Goal: Task Accomplishment & Management: Manage account settings

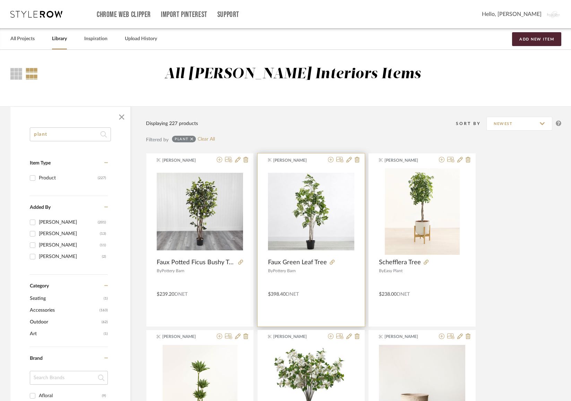
scroll to position [4, 0]
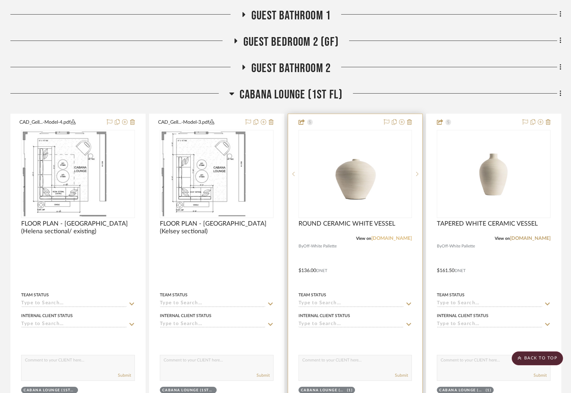
click at [386, 236] on link "offwhitepalette.com" at bounding box center [391, 238] width 41 height 5
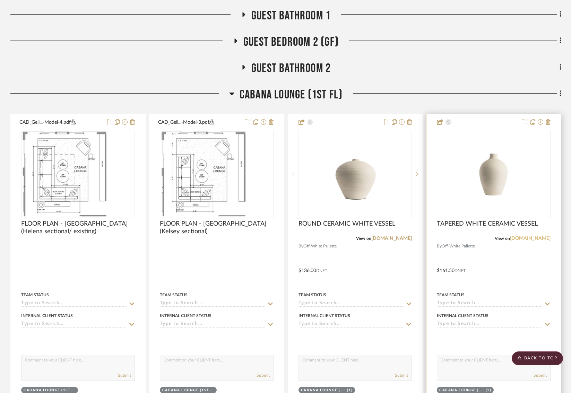
click at [518, 236] on link "offwhitepalette.com" at bounding box center [530, 238] width 41 height 5
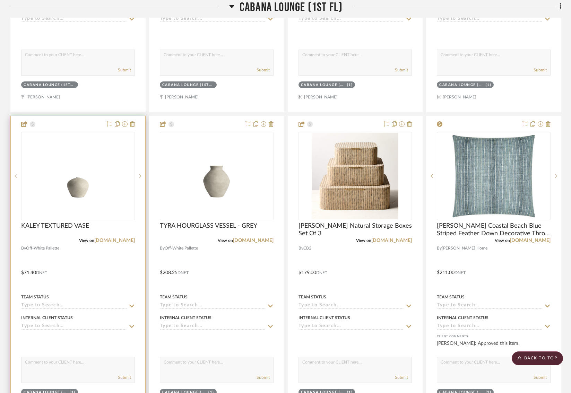
scroll to position [1388, 3]
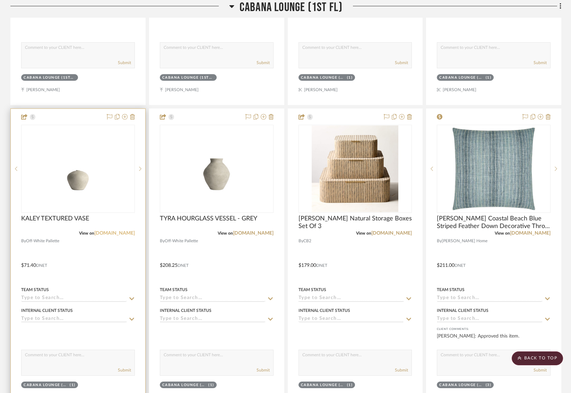
click at [113, 231] on link "offwhitepalette.com" at bounding box center [114, 233] width 41 height 5
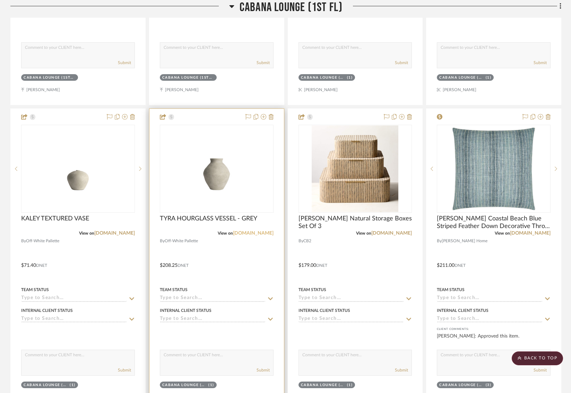
click at [236, 231] on link "offwhitepalette.com" at bounding box center [253, 233] width 41 height 5
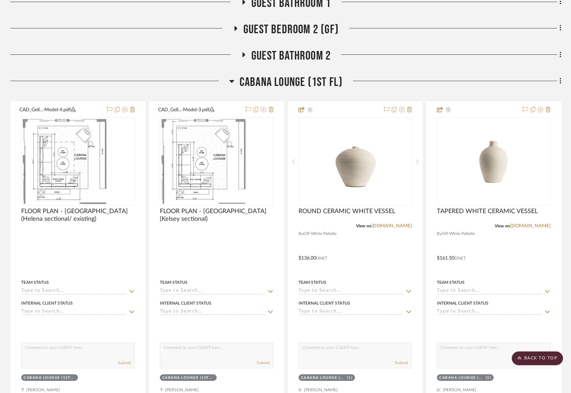
scroll to position [1075, 1]
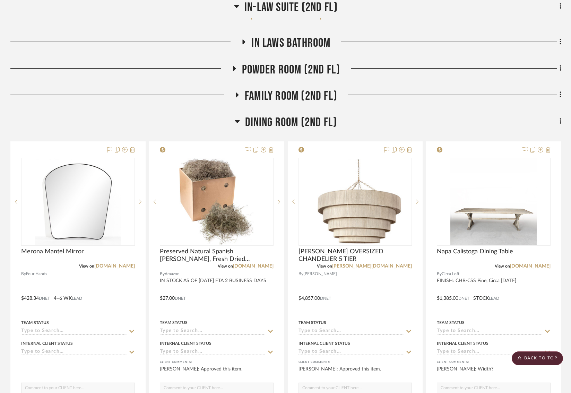
scroll to position [2481, 3]
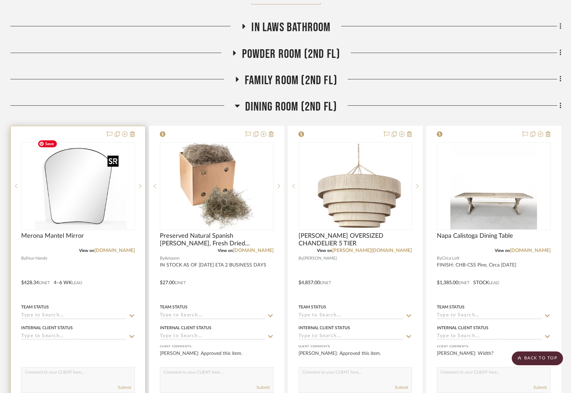
click at [42, 207] on div at bounding box center [78, 186] width 114 height 88
click at [86, 194] on img "0" at bounding box center [78, 186] width 87 height 87
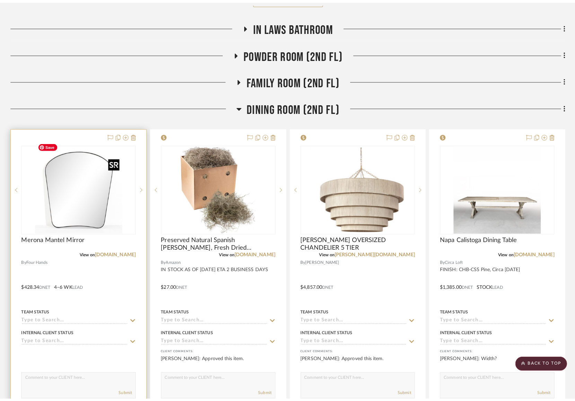
scroll to position [0, 0]
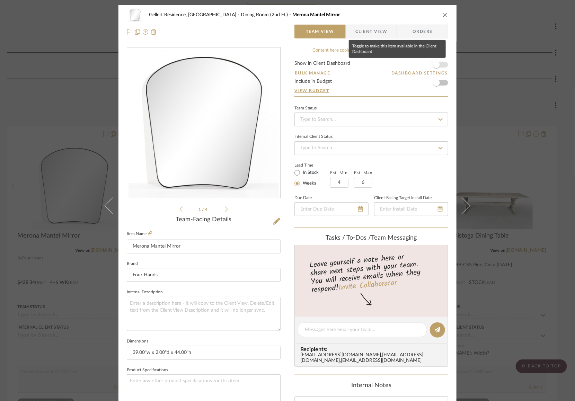
click at [437, 61] on span "button" at bounding box center [436, 64] width 15 height 15
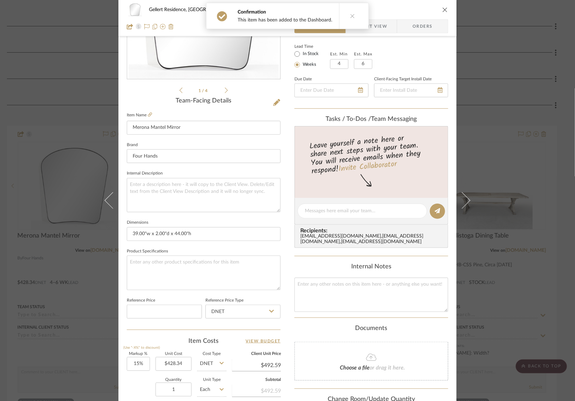
scroll to position [209, 0]
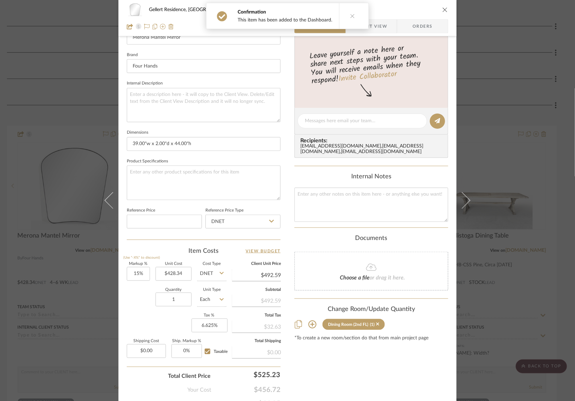
click at [143, 310] on div "Quantity 1 Unit Type Each" at bounding box center [177, 300] width 100 height 25
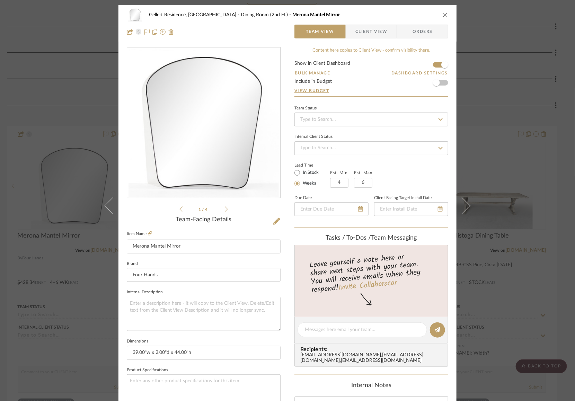
click at [444, 15] on icon "close" at bounding box center [445, 15] width 6 height 6
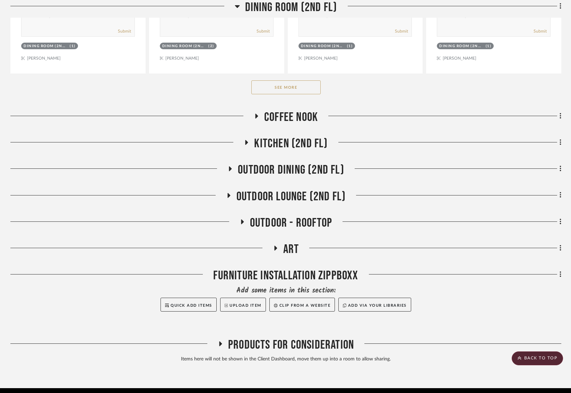
scroll to position [2831, 4]
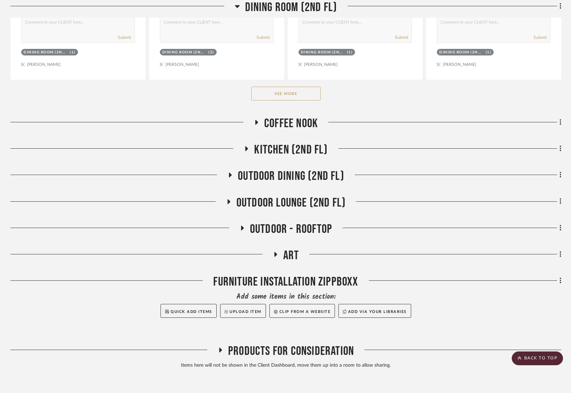
click at [254, 120] on fa-icon at bounding box center [256, 125] width 5 height 10
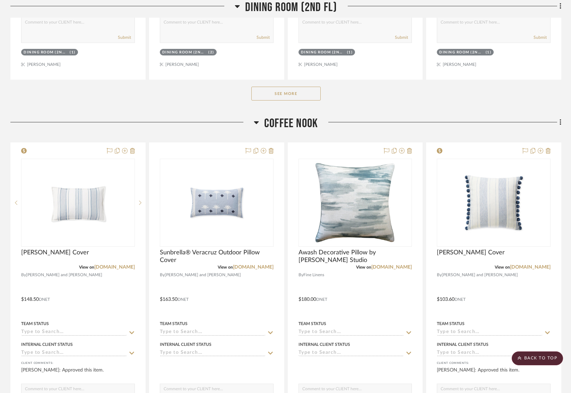
click at [254, 119] on icon at bounding box center [256, 122] width 5 height 8
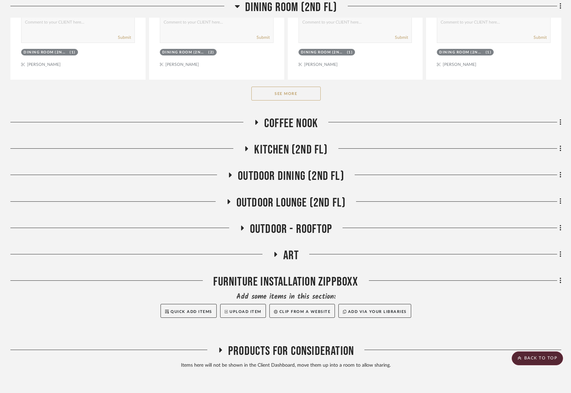
click at [242, 146] on icon at bounding box center [246, 148] width 8 height 5
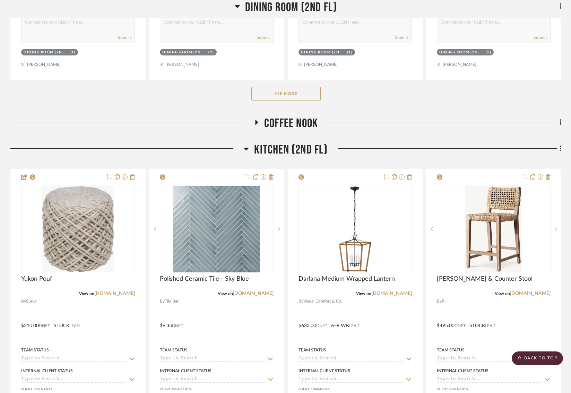
click at [244, 144] on icon at bounding box center [246, 148] width 5 height 8
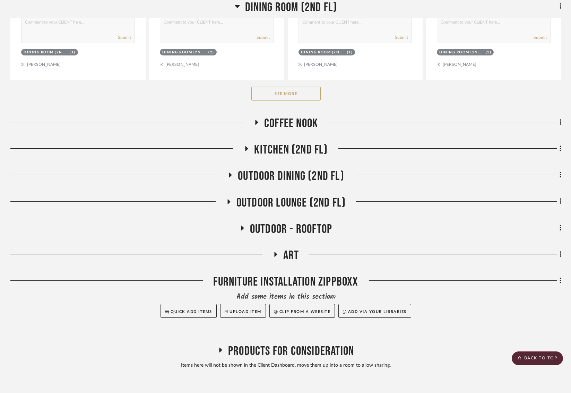
click at [226, 173] on icon at bounding box center [230, 175] width 8 height 5
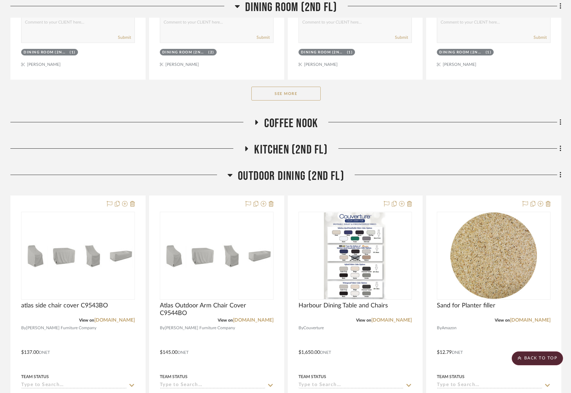
click at [228, 174] on icon at bounding box center [230, 175] width 5 height 3
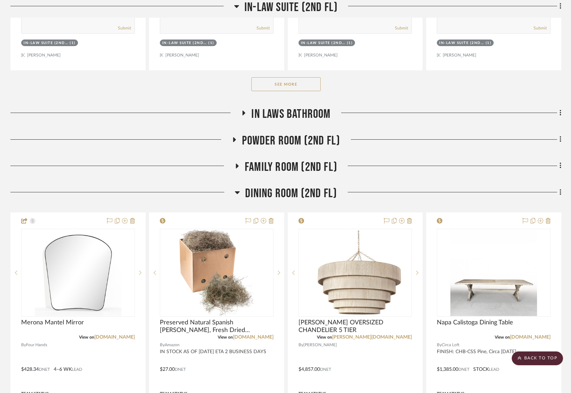
scroll to position [2393, 5]
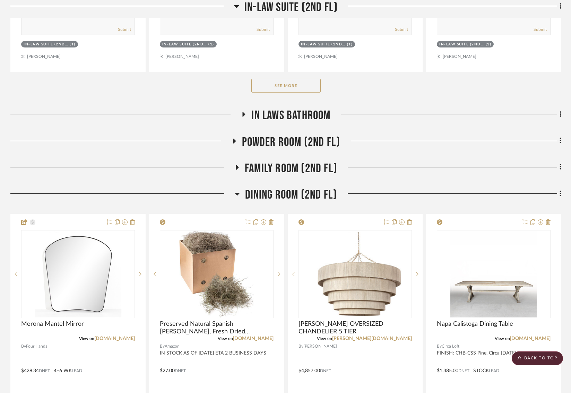
click at [234, 161] on h3 "Family Room (2nd FL)" at bounding box center [285, 168] width 103 height 15
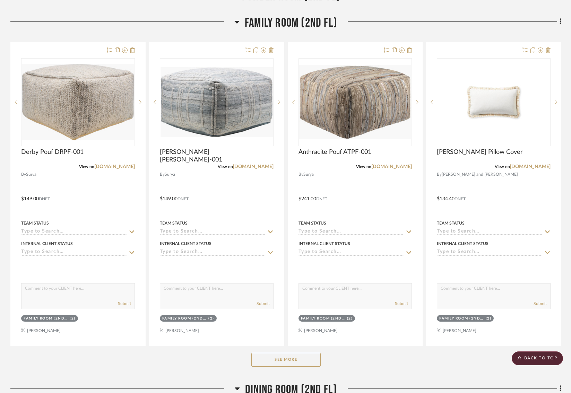
scroll to position [2618, 5]
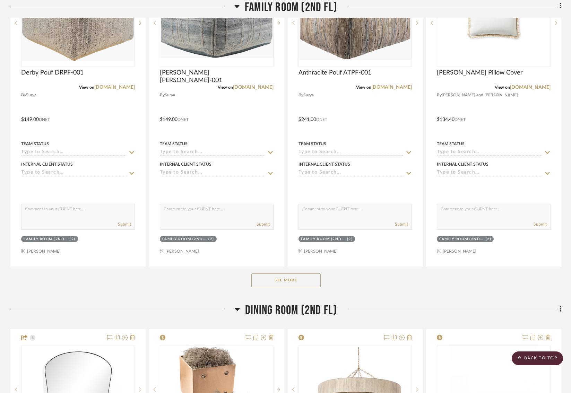
click at [269, 275] on button "See More" at bounding box center [285, 280] width 69 height 14
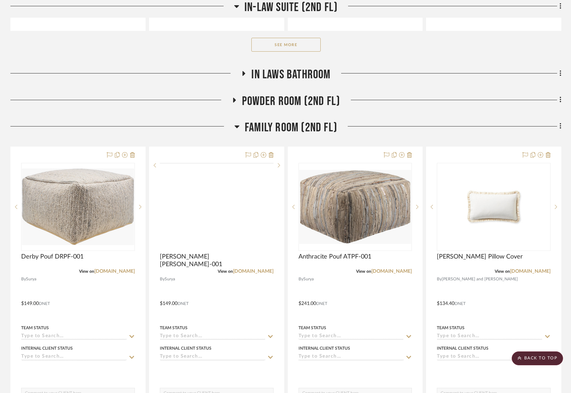
scroll to position [2360, 5]
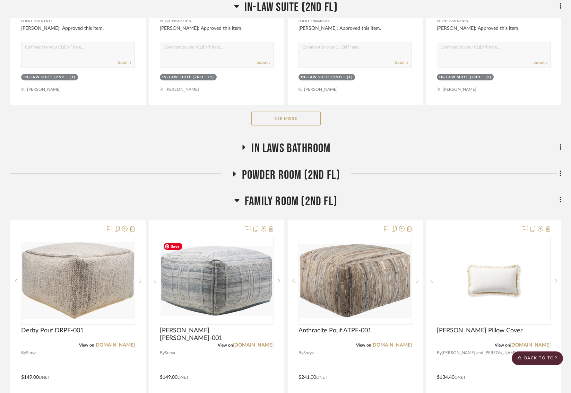
click at [235, 199] on icon at bounding box center [237, 200] width 5 height 3
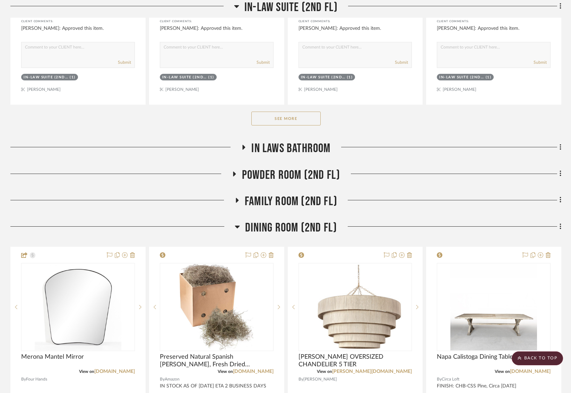
click at [231, 171] on icon at bounding box center [234, 173] width 8 height 5
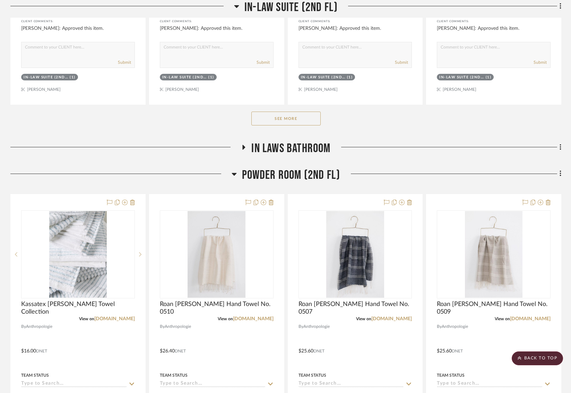
click at [231, 173] on icon at bounding box center [233, 174] width 5 height 3
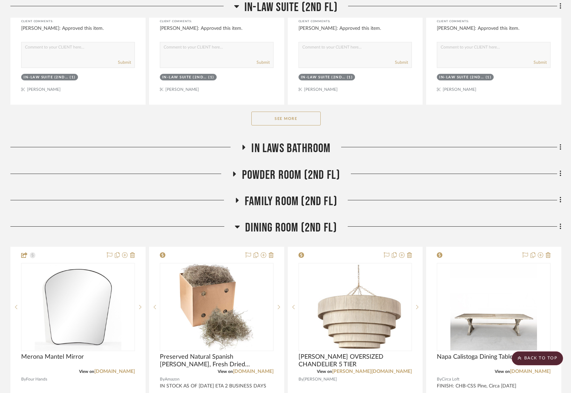
click at [239, 145] on icon at bounding box center [243, 147] width 8 height 5
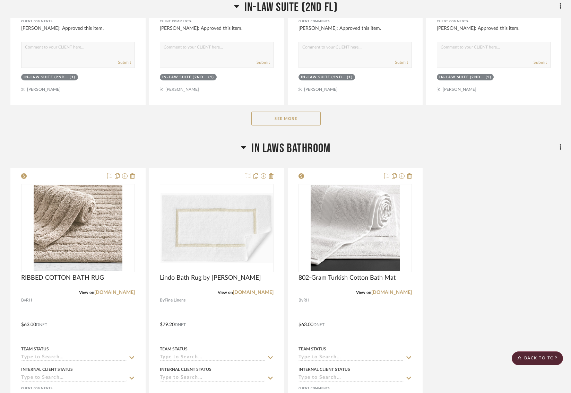
click at [241, 146] on icon at bounding box center [243, 147] width 5 height 3
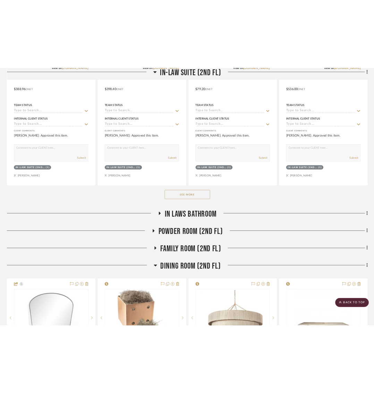
scroll to position [2417, 6]
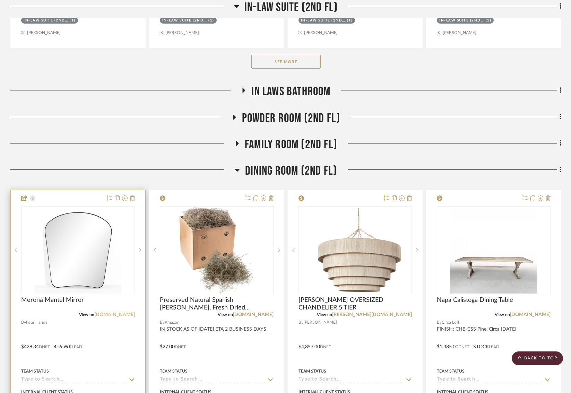
click at [106, 312] on link "fourhands.com" at bounding box center [114, 314] width 41 height 5
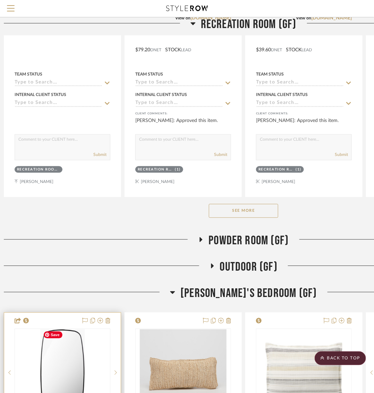
scroll to position [0, 7]
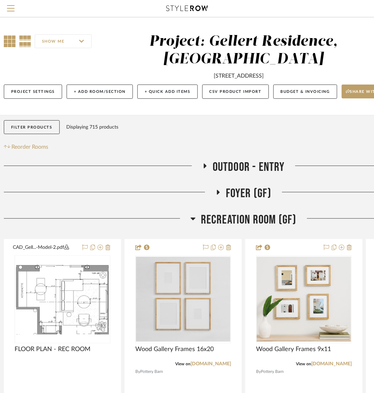
click at [12, 38] on icon at bounding box center [10, 41] width 12 height 12
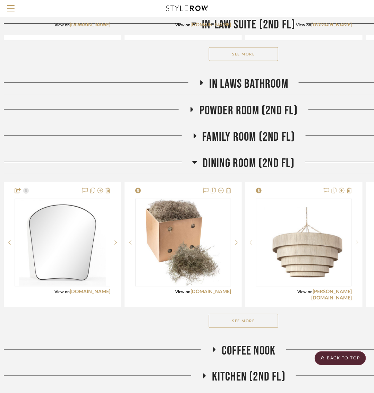
click at [227, 317] on button "See More" at bounding box center [243, 321] width 69 height 14
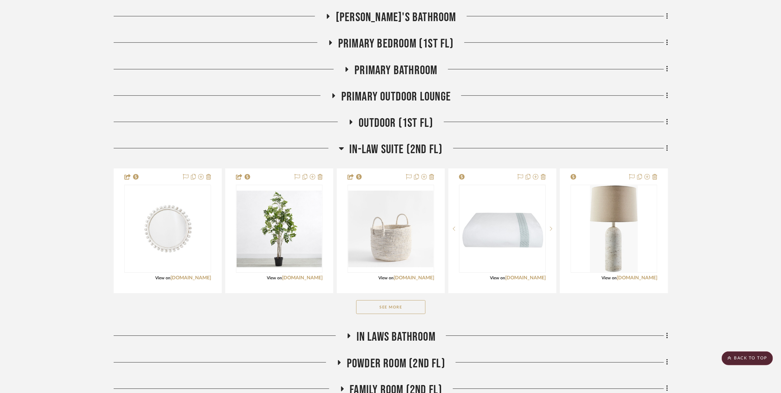
scroll to position [1113, 0]
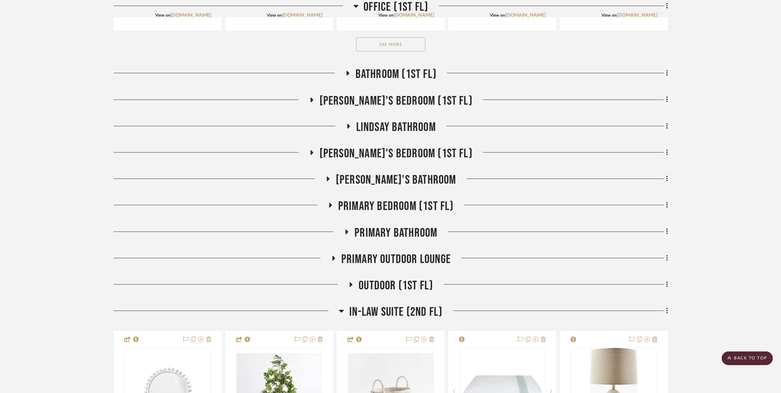
click at [332, 208] on icon at bounding box center [330, 205] width 8 height 5
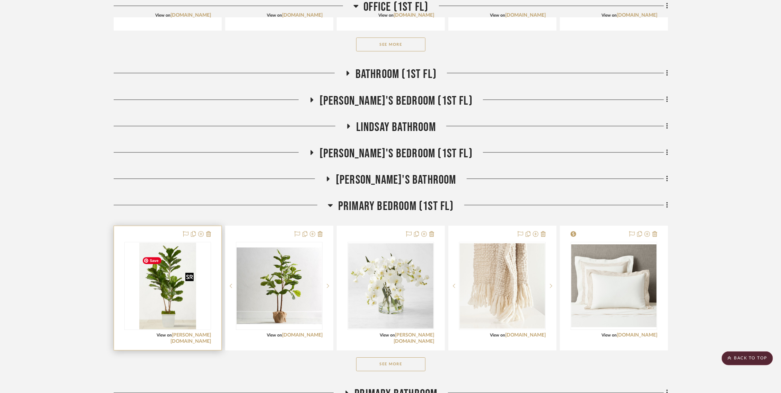
click at [191, 306] on img "0" at bounding box center [167, 286] width 57 height 87
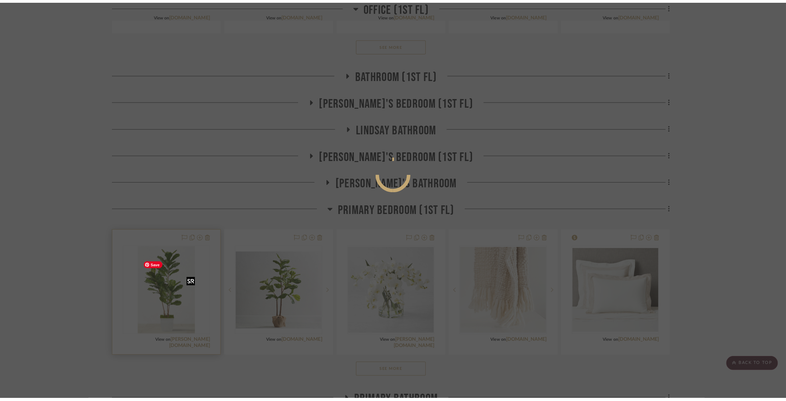
scroll to position [0, 0]
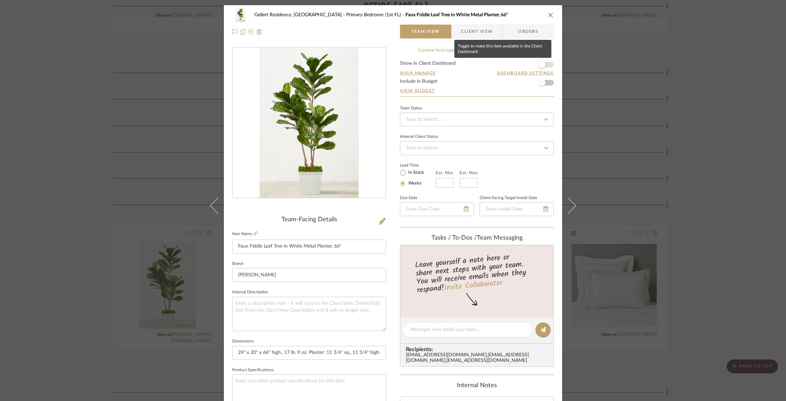
click at [542, 64] on span "button" at bounding box center [541, 64] width 7 height 7
click at [467, 35] on span "Client View" at bounding box center [477, 32] width 32 height 14
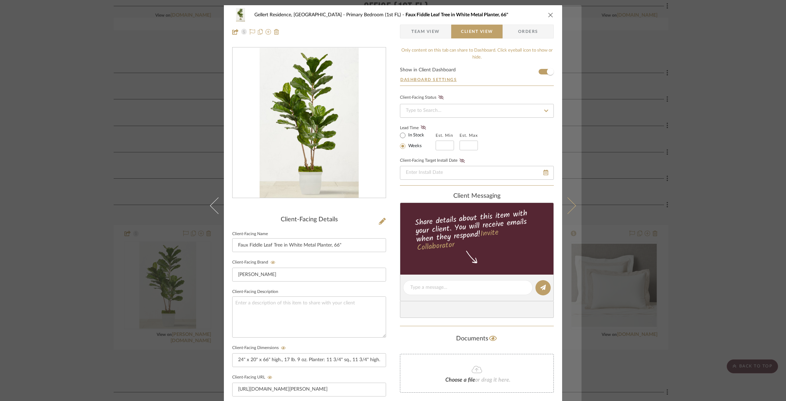
click at [571, 215] on button at bounding box center [571, 205] width 19 height 401
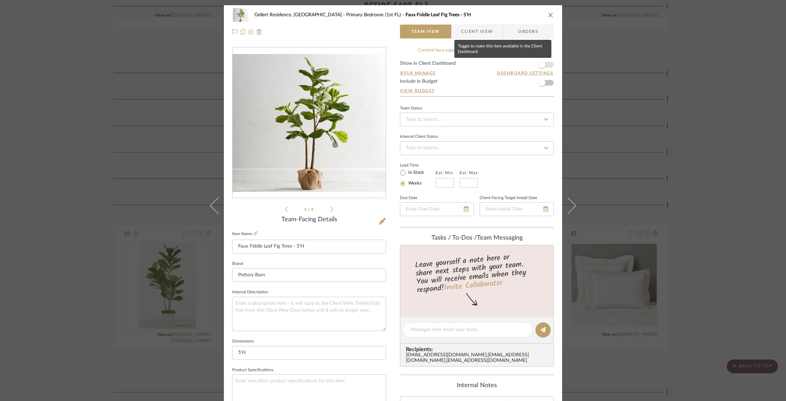
click at [544, 65] on span "button" at bounding box center [541, 64] width 15 height 15
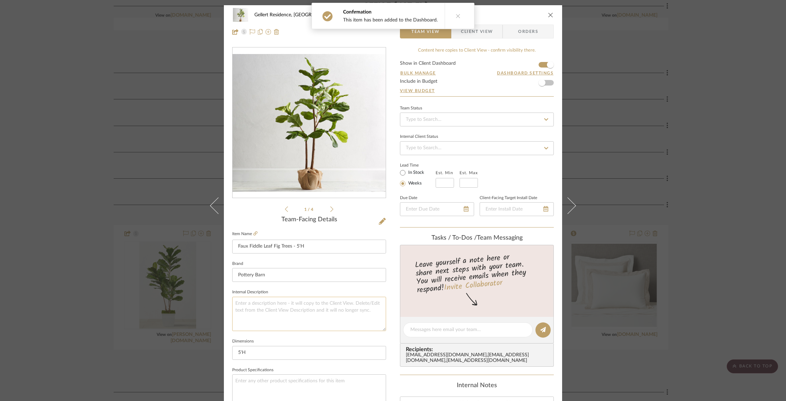
scroll to position [168, 0]
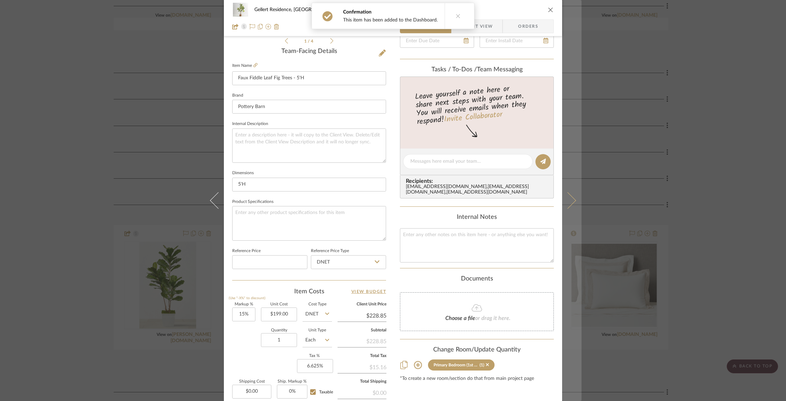
click at [570, 198] on icon at bounding box center [567, 200] width 17 height 17
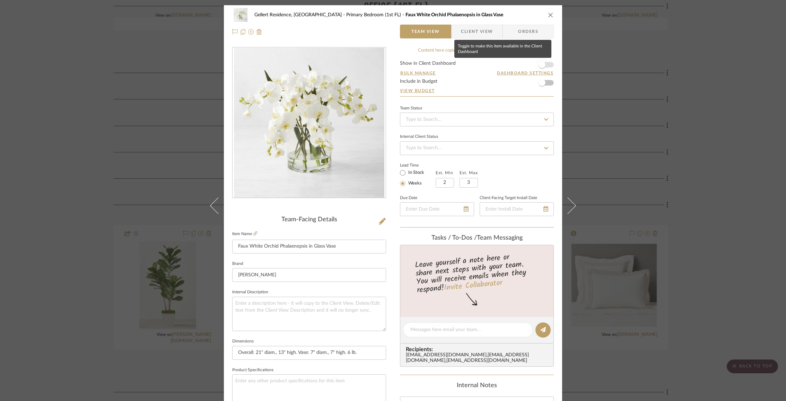
click at [543, 69] on span "button" at bounding box center [541, 64] width 15 height 15
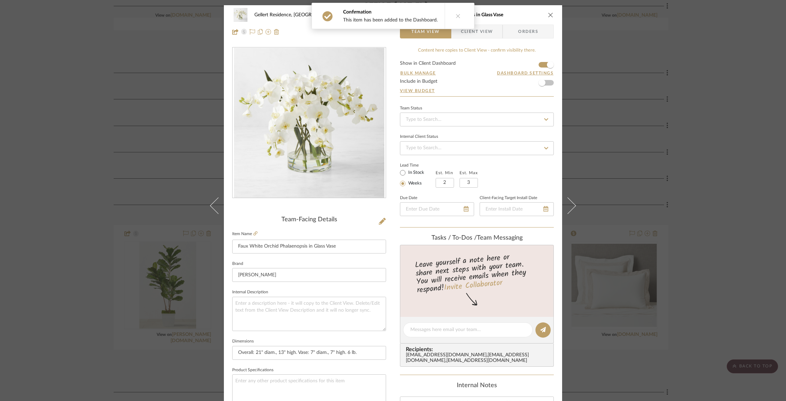
click at [549, 14] on icon "close" at bounding box center [551, 15] width 6 height 6
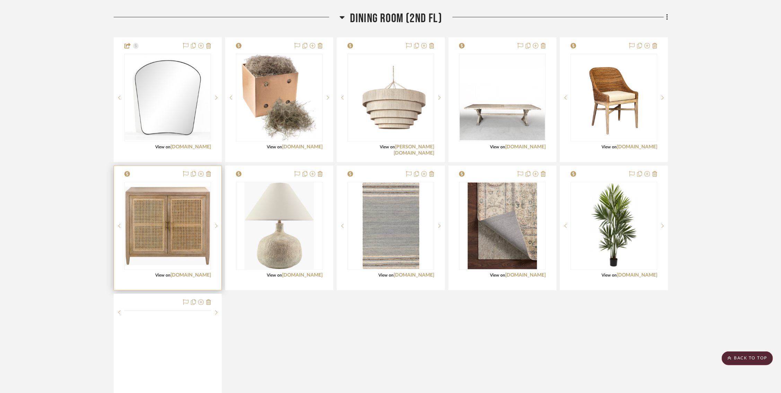
scroll to position [1844, 0]
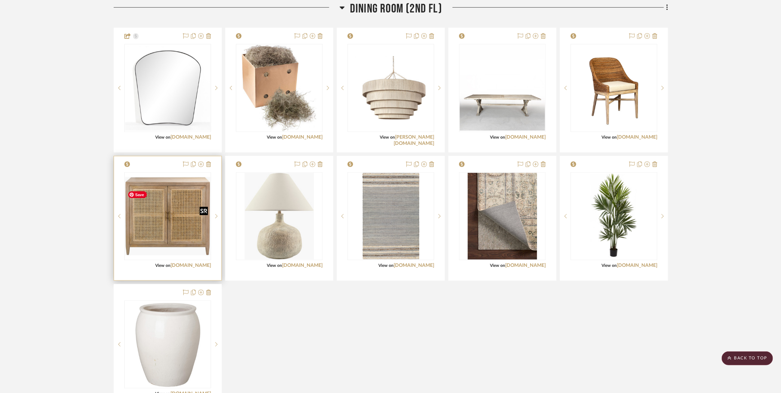
click at [185, 249] on img "0" at bounding box center [167, 216] width 85 height 78
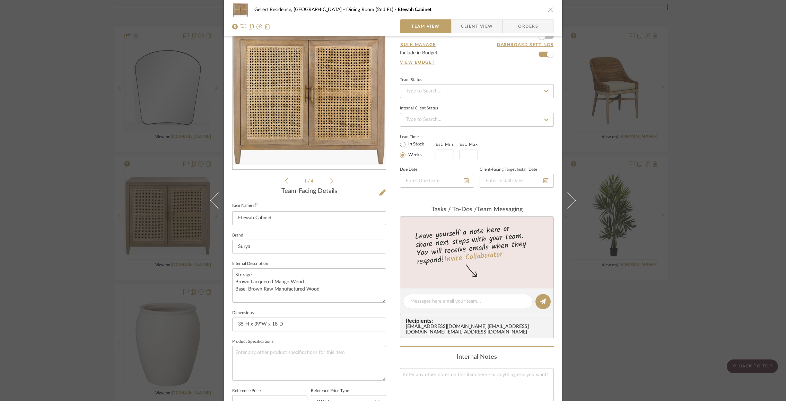
scroll to position [64, 0]
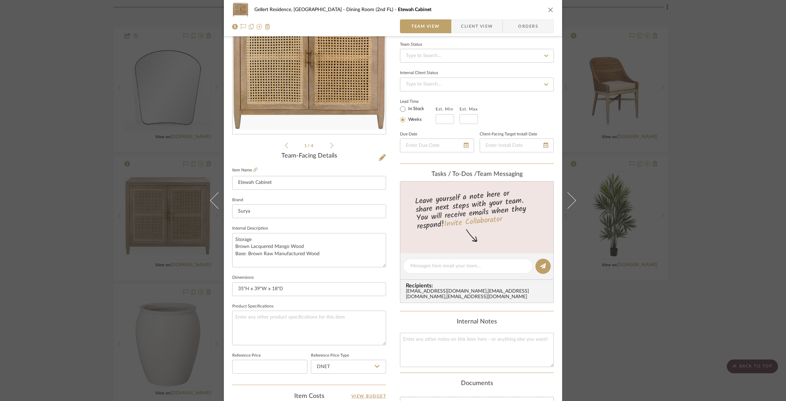
click at [159, 101] on div "Gellert Residence, Long Beach Township Dining Room (2nd FL) Etewah Cabinet Team…" at bounding box center [393, 200] width 786 height 401
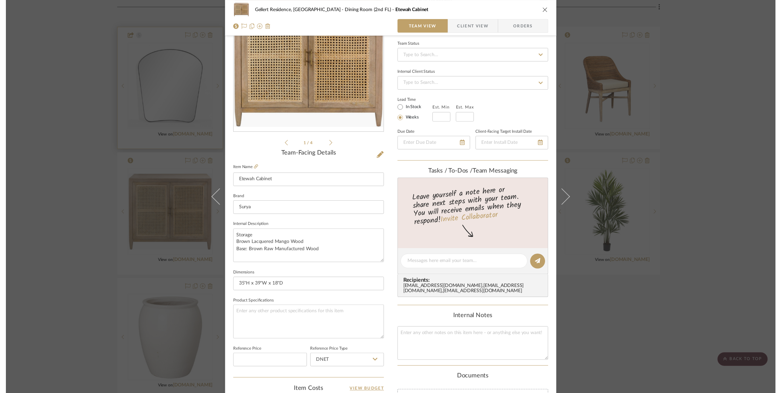
scroll to position [1844, 0]
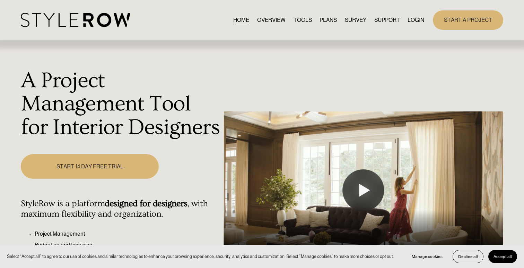
click at [415, 18] on link "LOGIN" at bounding box center [415, 19] width 17 height 9
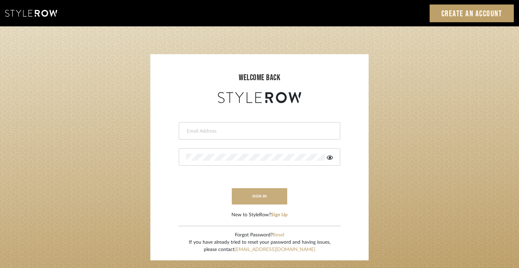
type input "[EMAIL_ADDRESS][DOMAIN_NAME]"
click at [274, 196] on button "sign in" at bounding box center [259, 196] width 55 height 16
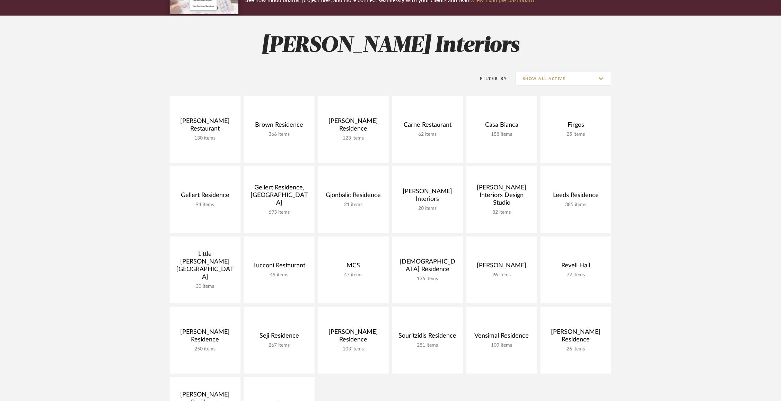
scroll to position [75, 0]
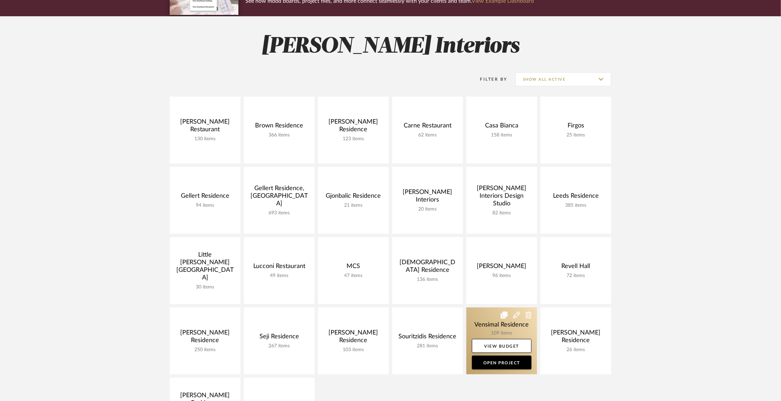
click at [484, 322] on link at bounding box center [501, 341] width 71 height 67
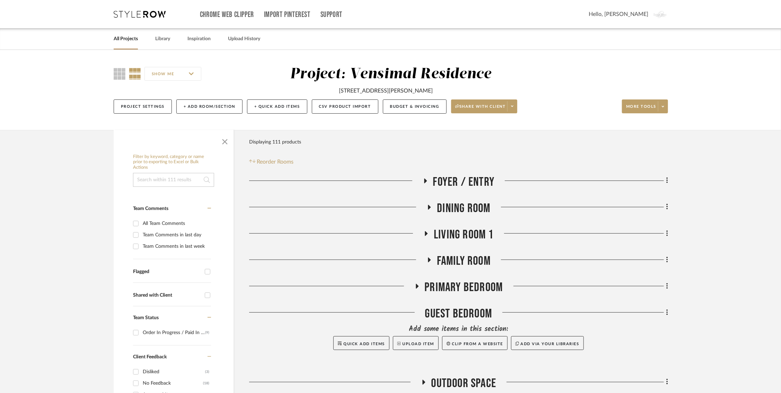
scroll to position [33, 0]
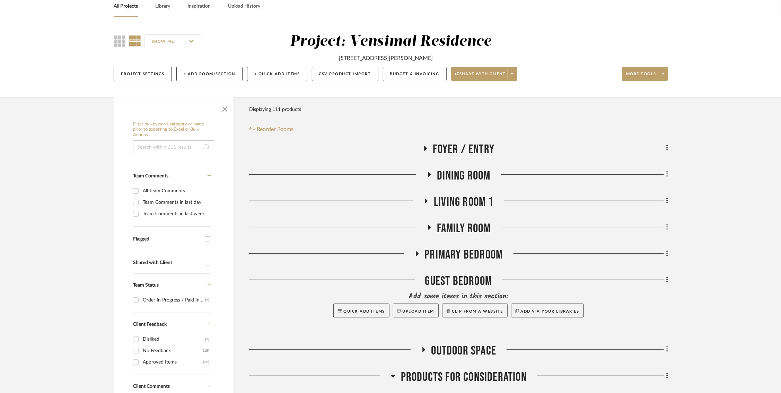
click at [423, 147] on icon at bounding box center [425, 148] width 8 height 5
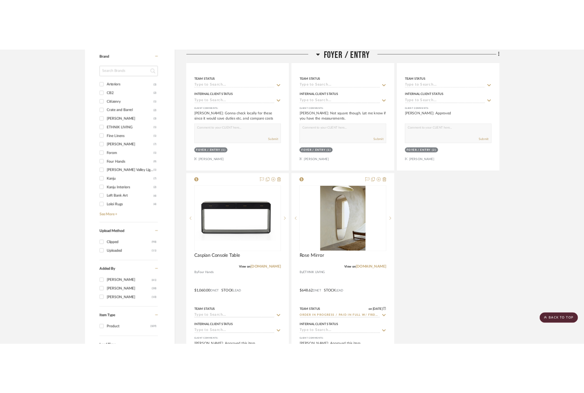
scroll to position [656, 0]
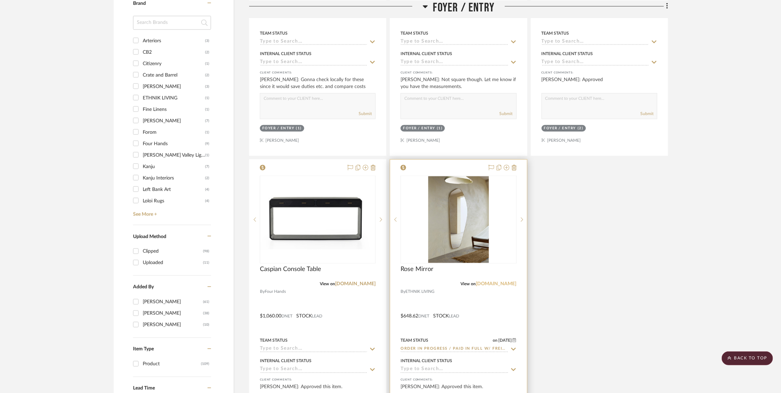
click at [497, 282] on link "ethnikliving.com" at bounding box center [496, 284] width 41 height 5
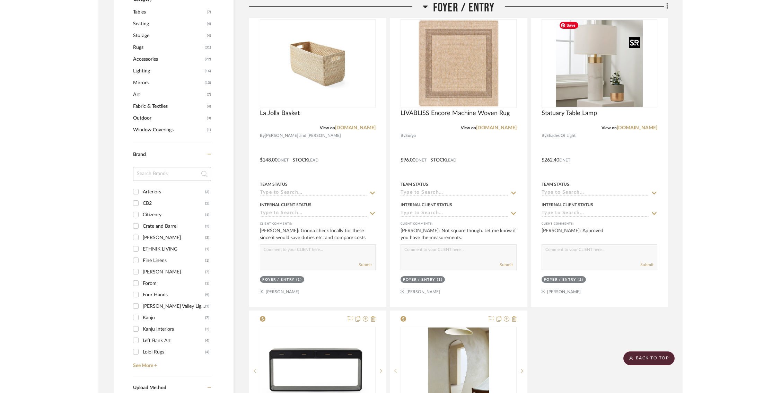
scroll to position [459, 0]
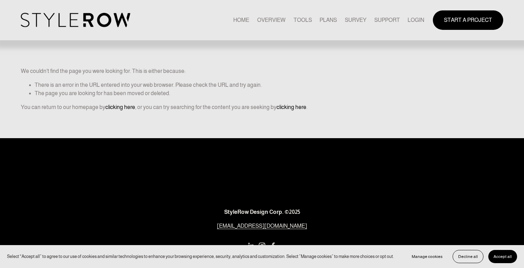
click at [419, 21] on link "LOGIN" at bounding box center [415, 19] width 17 height 9
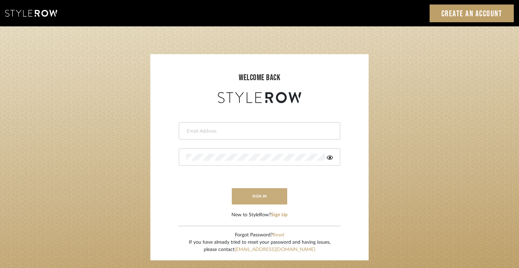
type input "[EMAIL_ADDRESS][DOMAIN_NAME]"
click at [258, 194] on button "sign in" at bounding box center [259, 196] width 55 height 16
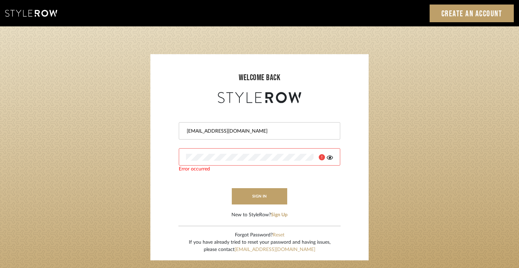
click at [324, 158] on icon at bounding box center [322, 157] width 6 height 6
click at [331, 159] on icon at bounding box center [330, 158] width 6 height 6
click at [352, 194] on form "[EMAIL_ADDRESS][DOMAIN_NAME] Error occurred sign in New to StyleRow? Sign Up" at bounding box center [259, 162] width 204 height 114
click at [275, 195] on button "sign in" at bounding box center [259, 196] width 55 height 16
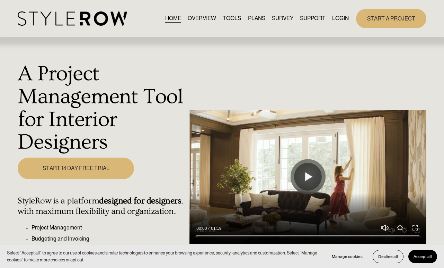
click at [336, 15] on link "LOGIN" at bounding box center [340, 18] width 17 height 9
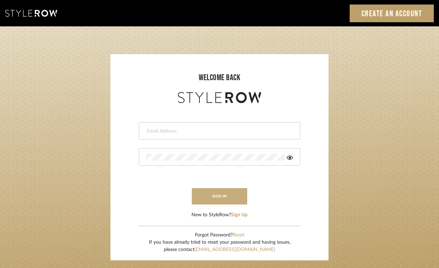
type input "[EMAIL_ADDRESS][DOMAIN_NAME]"
click at [220, 193] on button "sign in" at bounding box center [219, 196] width 55 height 16
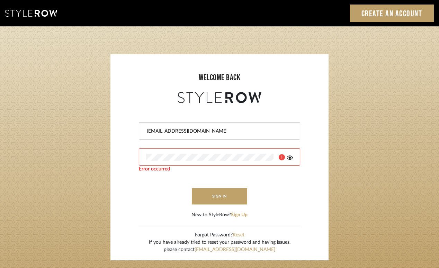
click at [282, 156] on icon at bounding box center [282, 157] width 6 height 6
click at [291, 158] on icon at bounding box center [290, 158] width 6 height 6
click at [230, 197] on button "sign in" at bounding box center [219, 196] width 55 height 16
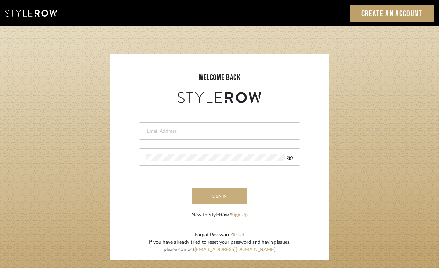
type input "[EMAIL_ADDRESS][DOMAIN_NAME]"
click at [237, 196] on button "sign in" at bounding box center [219, 196] width 55 height 16
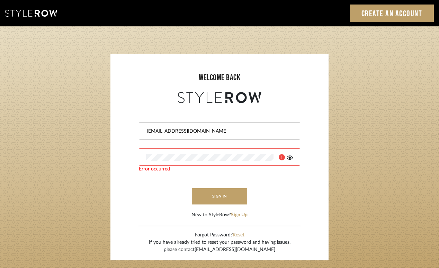
click at [236, 249] on link "[EMAIL_ADDRESS][DOMAIN_NAME]" at bounding box center [235, 249] width 81 height 5
drag, startPoint x: 268, startPoint y: 251, endPoint x: 211, endPoint y: 251, distance: 56.8
click at [211, 251] on div "If you have already tried to reset your password and having issues, please cont…" at bounding box center [220, 245] width 142 height 15
copy link "[EMAIL_ADDRESS][DOMAIN_NAME]"
click at [214, 200] on button "sign in" at bounding box center [219, 196] width 55 height 16
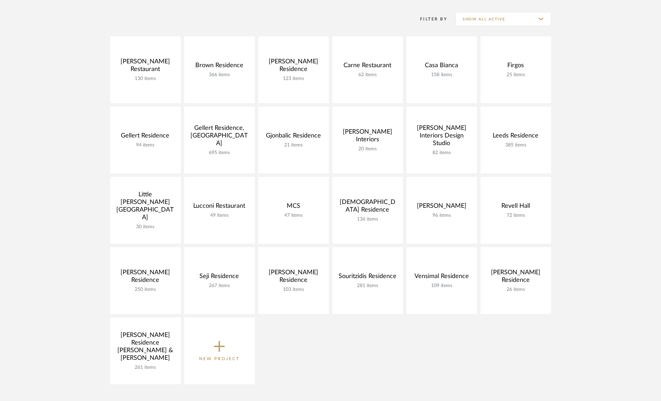
scroll to position [137, 0]
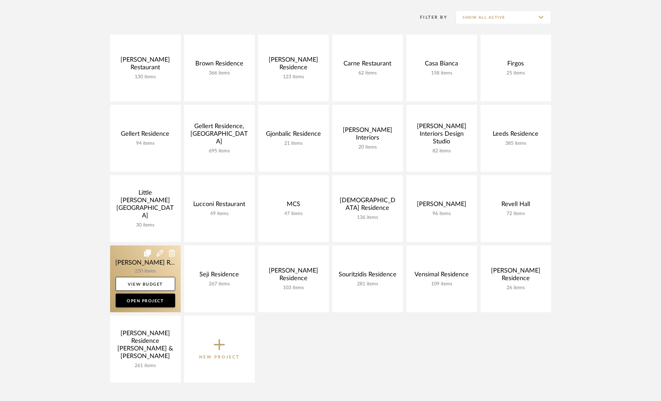
click at [132, 263] on link at bounding box center [145, 279] width 71 height 67
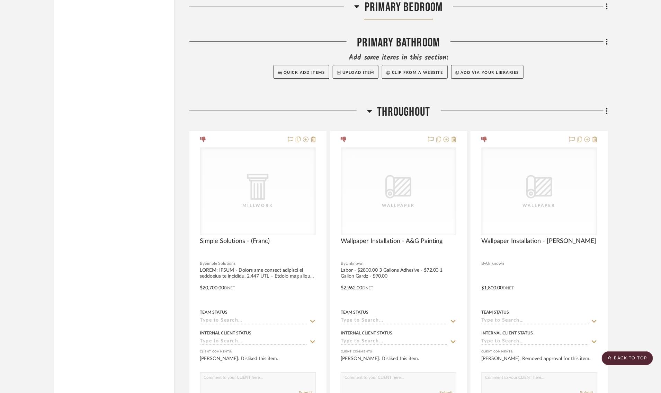
scroll to position [2254, 0]
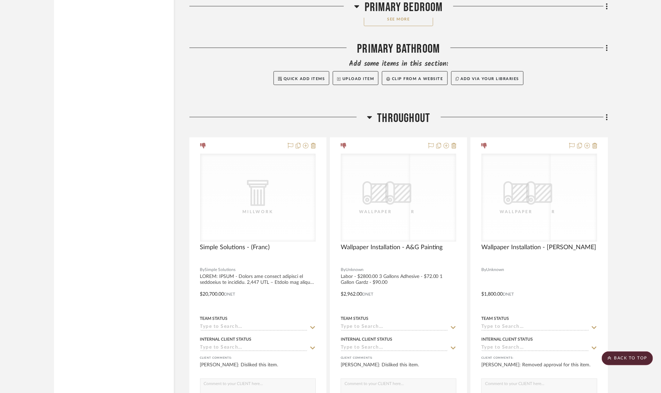
click at [375, 111] on h3 "Throughout" at bounding box center [398, 118] width 63 height 15
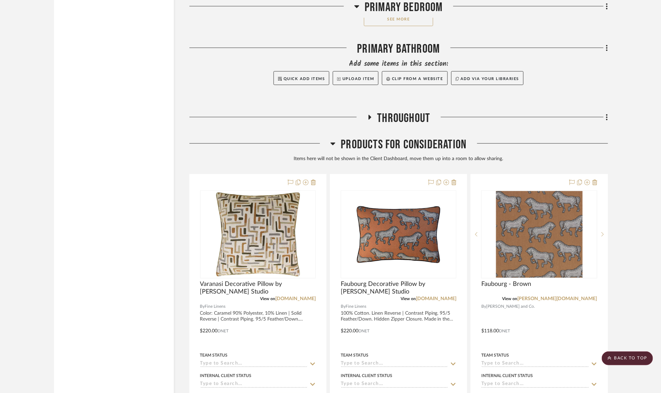
click at [333, 139] on icon at bounding box center [333, 143] width 5 height 8
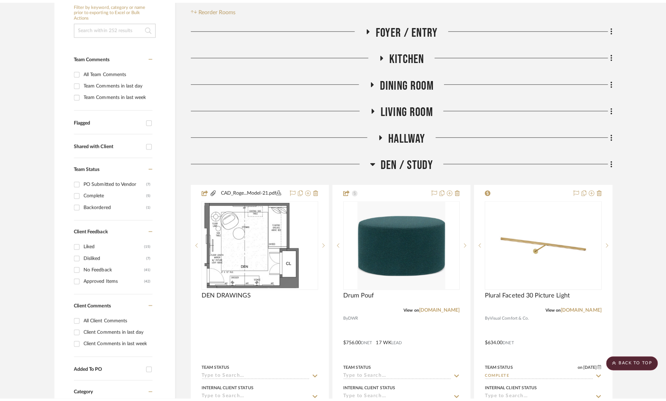
scroll to position [0, 0]
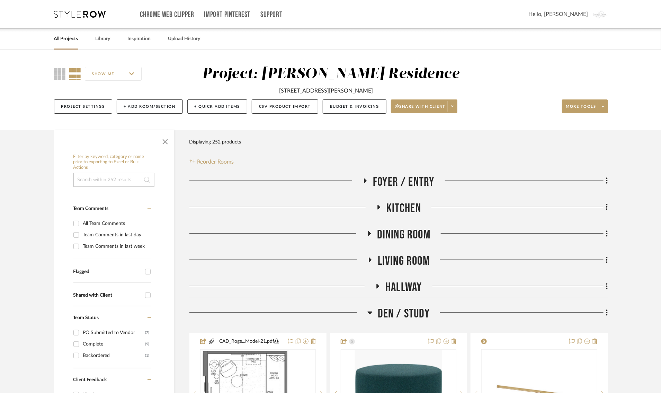
click at [321, 109] on div "Project Settings + Add Room/Section + Quick Add Items CSV Product Import Budget…" at bounding box center [331, 106] width 554 height 23
click at [333, 106] on button "Budget & Invoicing" at bounding box center [355, 106] width 64 height 14
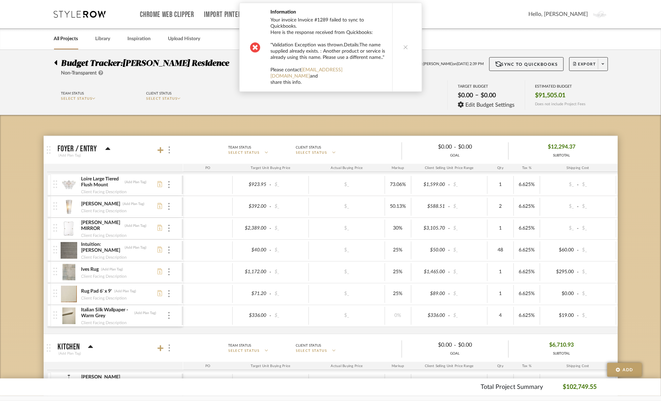
click at [406, 42] on button at bounding box center [406, 47] width 27 height 88
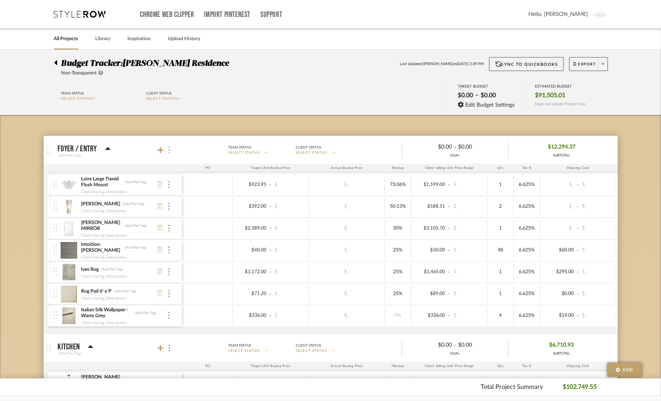
click at [169, 151] on img at bounding box center [169, 150] width 1 height 7
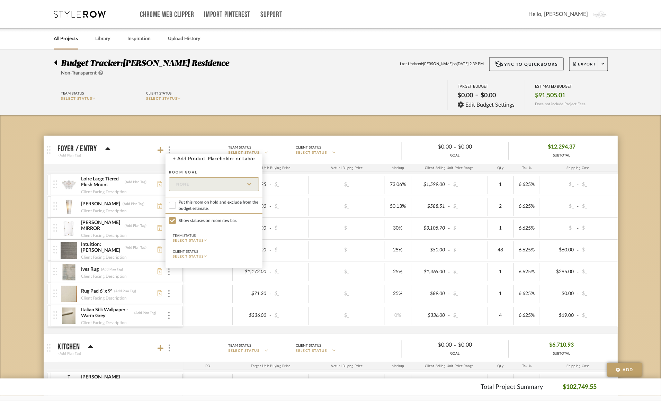
click at [137, 148] on div at bounding box center [330, 200] width 661 height 401
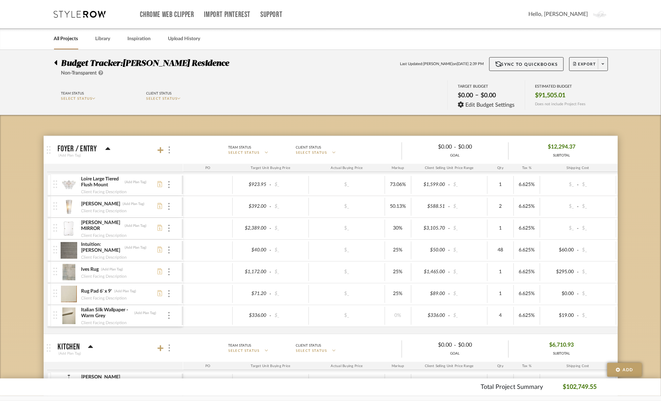
click at [72, 182] on img at bounding box center [69, 185] width 17 height 17
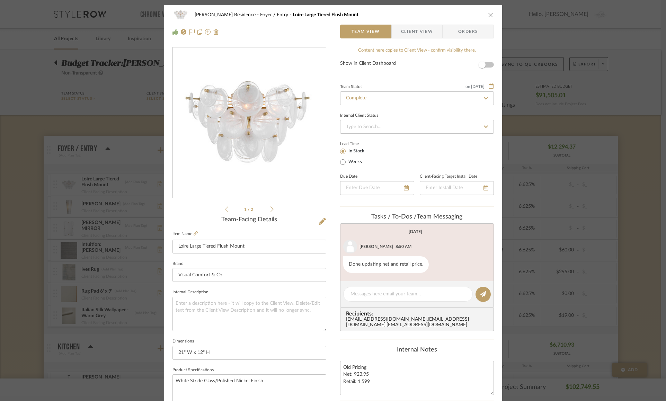
click at [488, 15] on icon "close" at bounding box center [491, 15] width 6 height 6
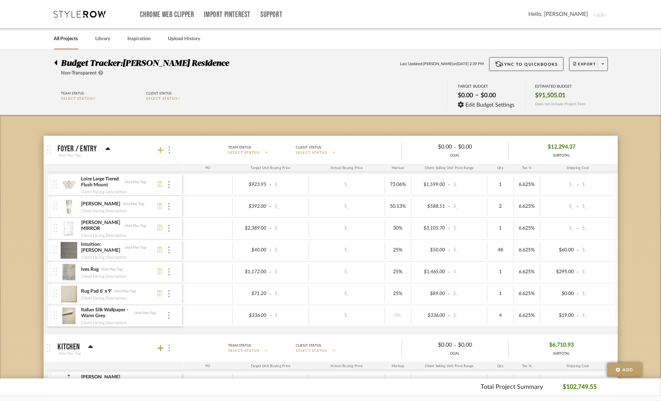
click at [161, 150] on icon at bounding box center [161, 150] width 6 height 7
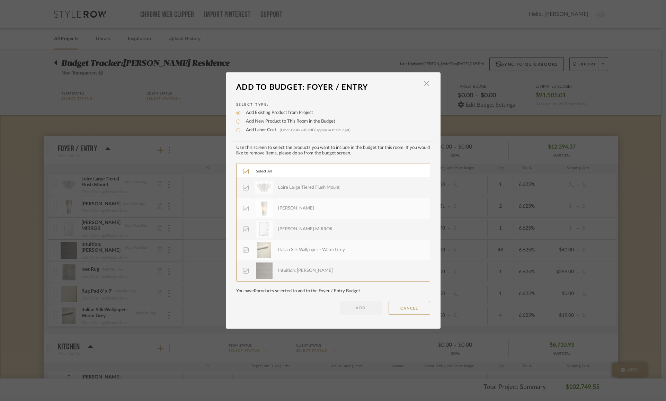
click at [244, 171] on icon at bounding box center [246, 171] width 5 height 5
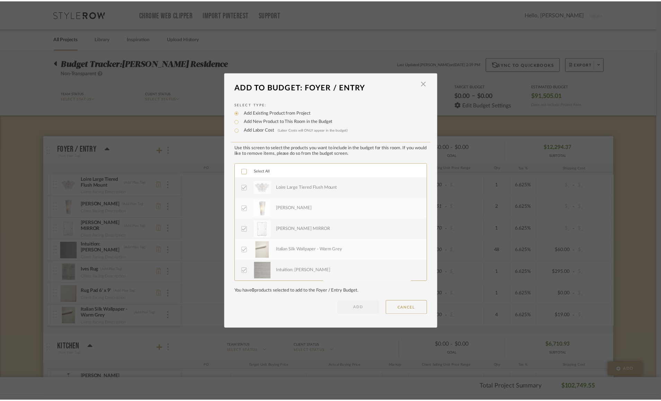
scroll to position [42, 0]
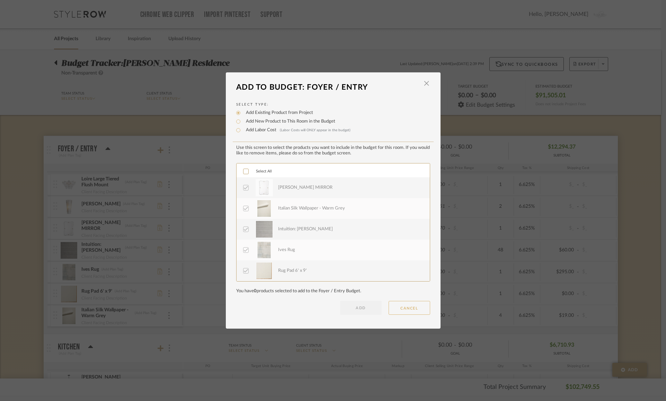
click at [401, 313] on button "CANCEL" at bounding box center [410, 308] width 42 height 14
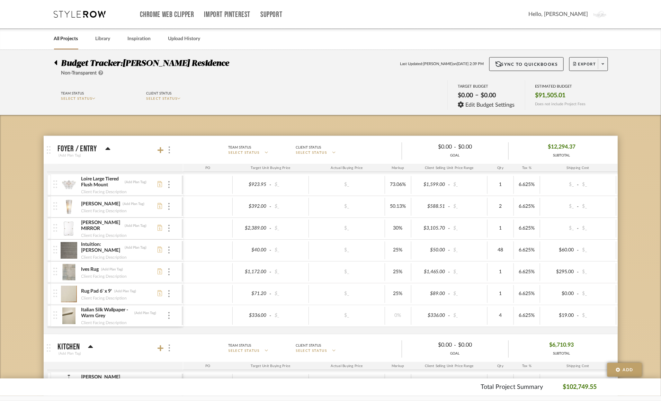
scroll to position [237, 0]
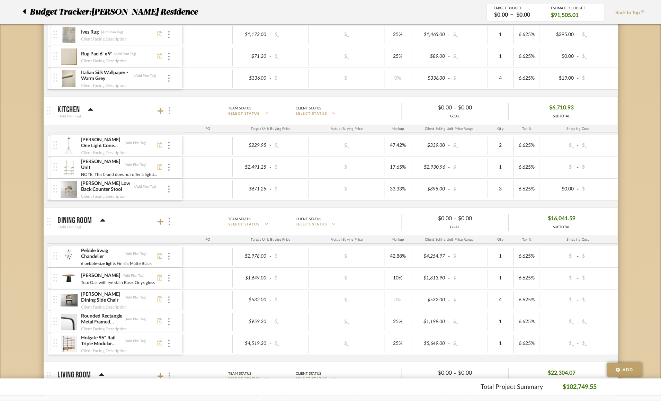
click at [169, 112] on img at bounding box center [169, 110] width 1 height 7
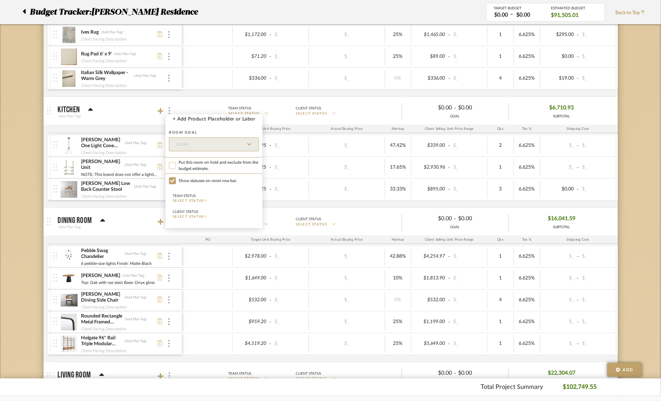
click at [169, 166] on input "Put this room on hold and exclude from the budget estimate." at bounding box center [172, 165] width 7 height 7
checkbox input "true"
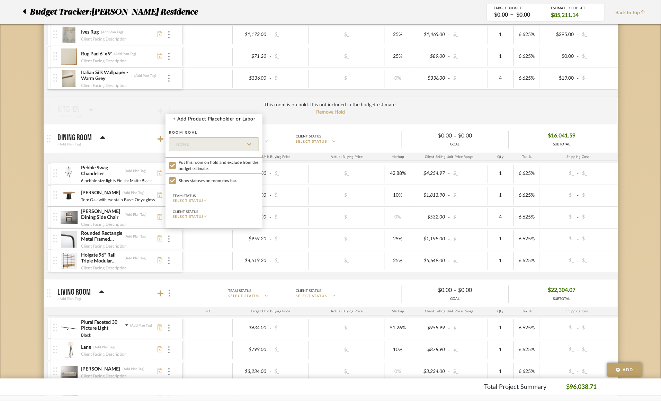
click at [36, 131] on div at bounding box center [330, 200] width 661 height 401
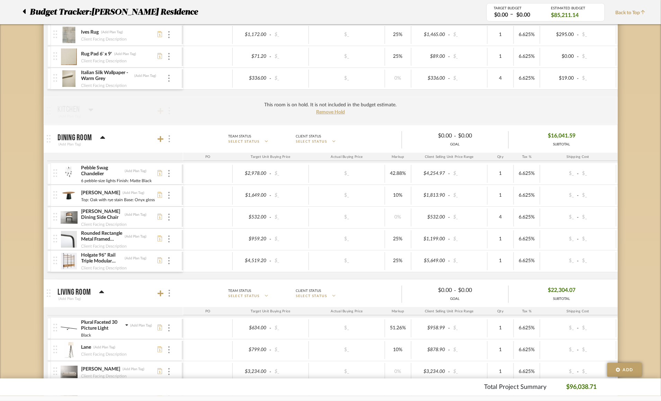
click at [170, 138] on div at bounding box center [169, 138] width 7 height 9
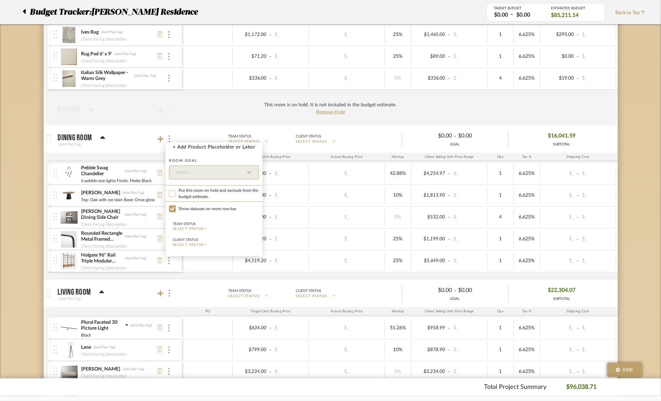
click at [172, 191] on input "Put this room on hold and exclude from the budget estimate." at bounding box center [172, 193] width 7 height 7
checkbox input "true"
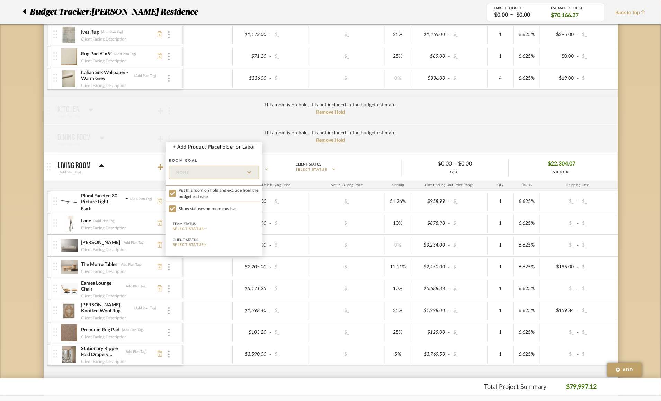
click at [29, 180] on div at bounding box center [330, 200] width 661 height 401
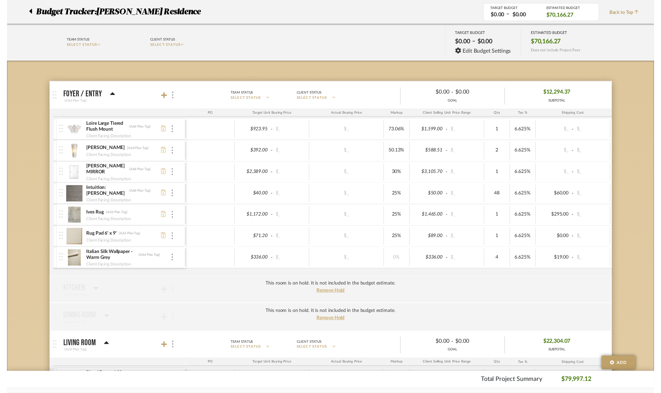
scroll to position [0, 0]
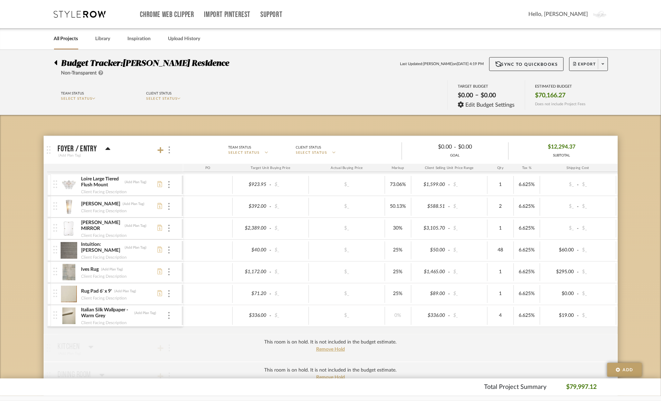
click at [384, 85] on div "Team Status SELECT STATUS Client Status SELECT STATUS TARGET BUDGET $0.00 – $0.…" at bounding box center [331, 95] width 575 height 31
click at [170, 183] on div at bounding box center [168, 185] width 3 height 8
click at [26, 128] on div at bounding box center [330, 200] width 661 height 401
click at [58, 61] on div at bounding box center [57, 61] width 7 height 8
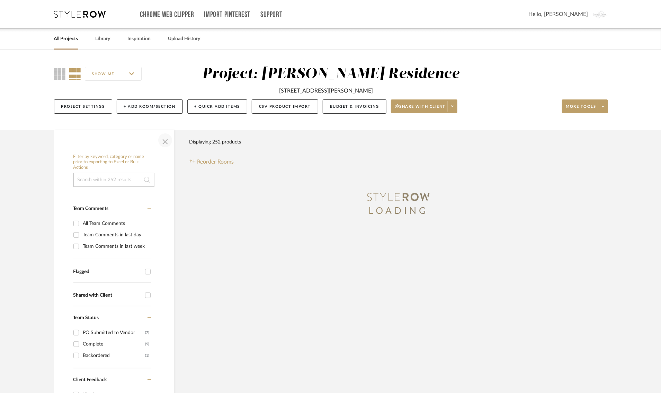
click at [162, 136] on span "button" at bounding box center [165, 140] width 17 height 17
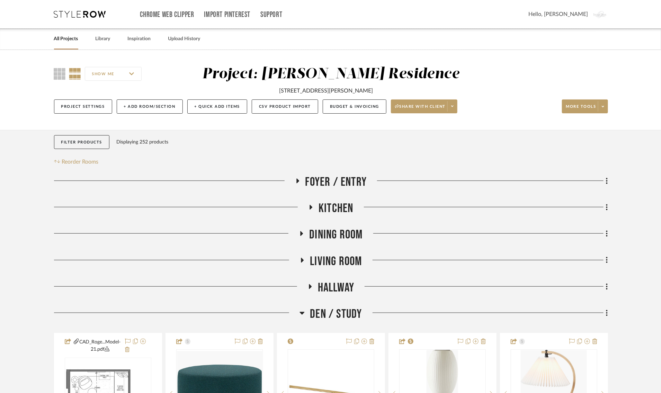
click at [297, 179] on icon at bounding box center [298, 180] width 3 height 5
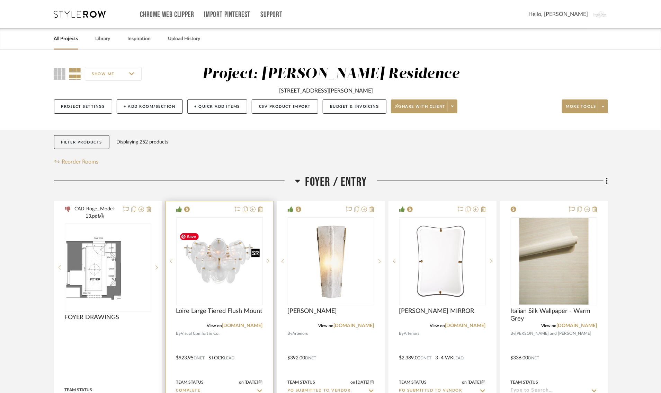
click at [0, 0] on img at bounding box center [0, 0] width 0 height 0
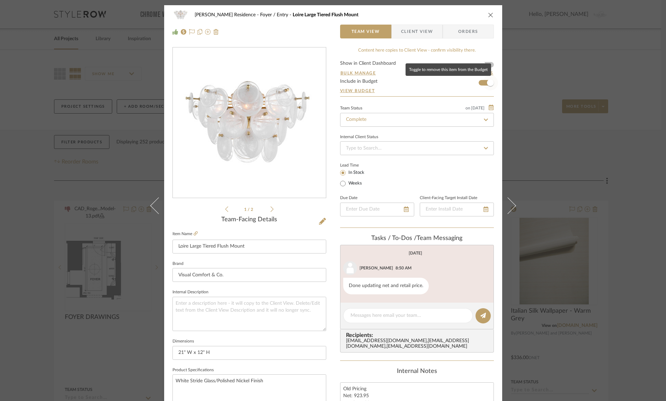
click at [487, 82] on span "button" at bounding box center [490, 82] width 7 height 7
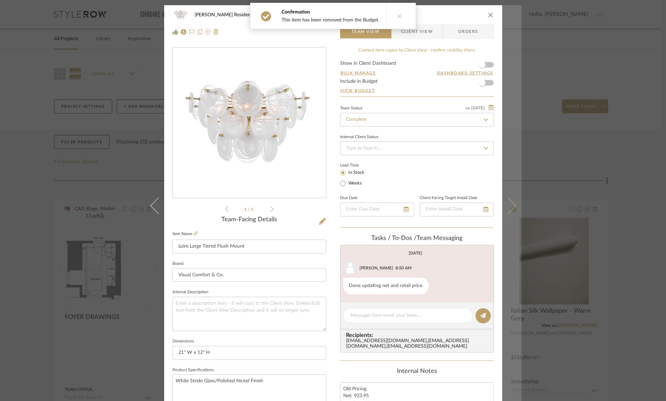
click at [510, 202] on icon at bounding box center [507, 206] width 17 height 17
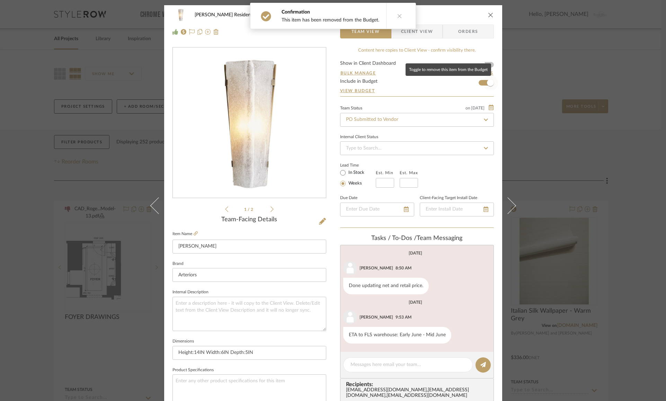
click at [483, 81] on span "button" at bounding box center [490, 82] width 15 height 15
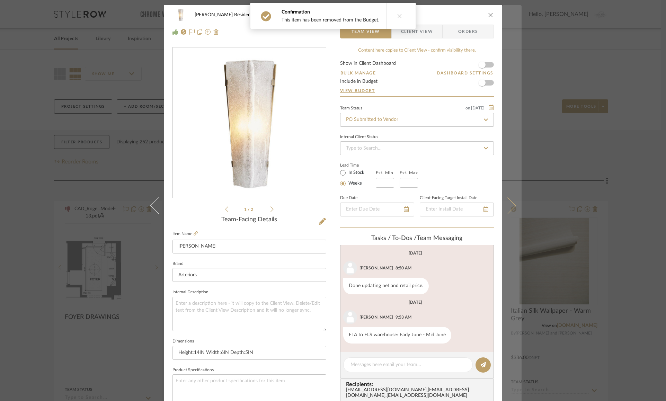
click at [505, 199] on icon at bounding box center [507, 206] width 17 height 17
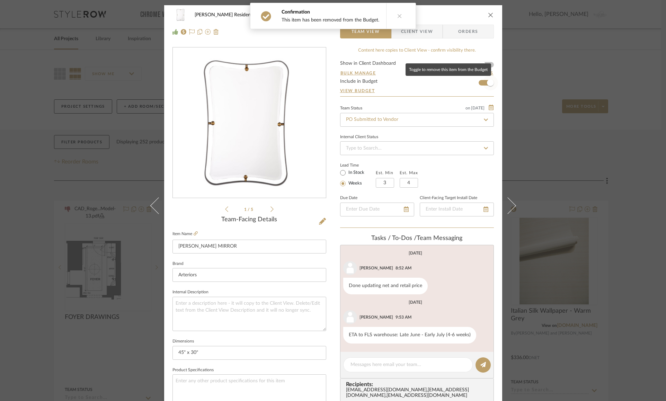
click at [487, 81] on span "button" at bounding box center [490, 82] width 7 height 7
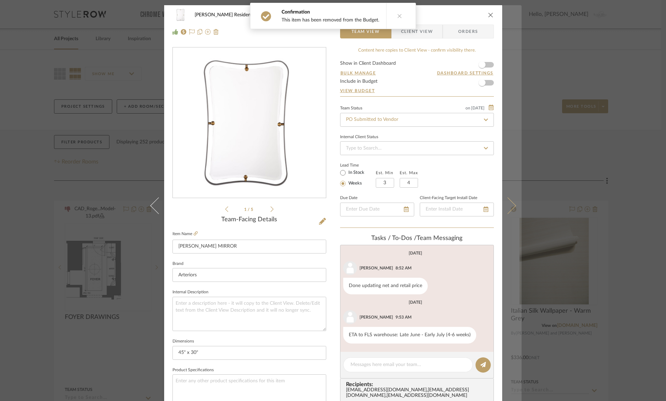
click at [513, 202] on button at bounding box center [511, 205] width 19 height 401
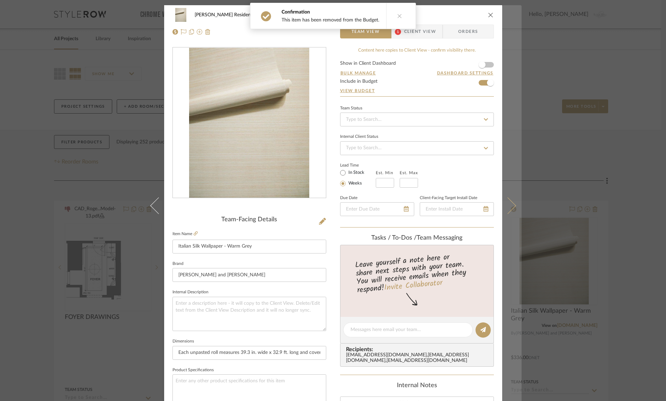
click at [511, 206] on icon at bounding box center [507, 206] width 17 height 17
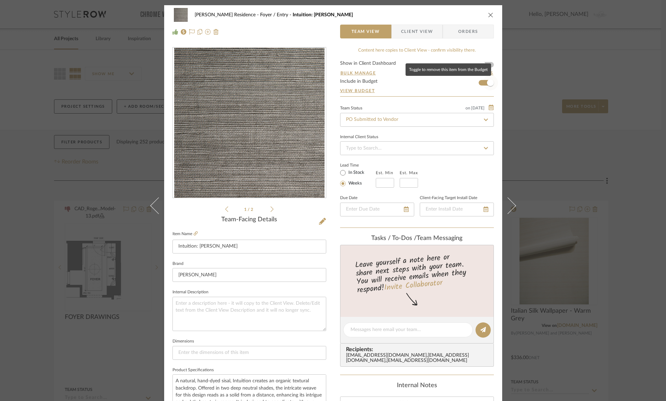
click at [488, 82] on span "button" at bounding box center [490, 82] width 7 height 7
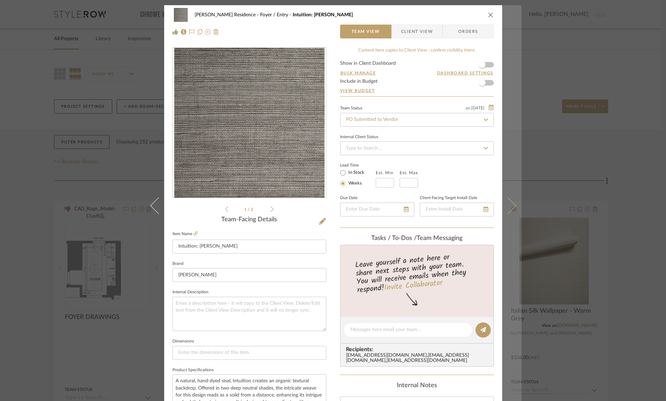
click at [512, 203] on button at bounding box center [511, 205] width 19 height 401
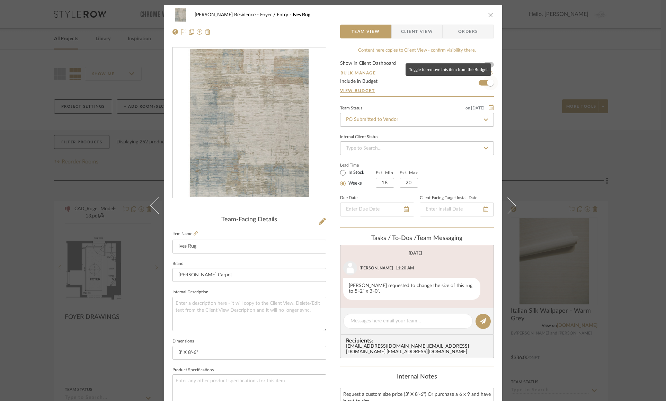
click at [489, 82] on span "button" at bounding box center [490, 82] width 7 height 7
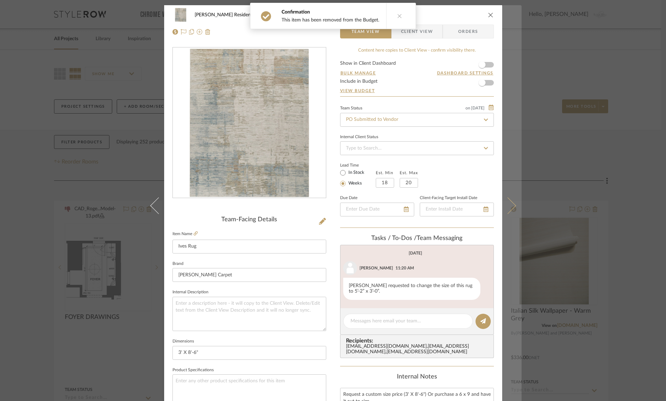
click at [509, 200] on button at bounding box center [511, 205] width 19 height 401
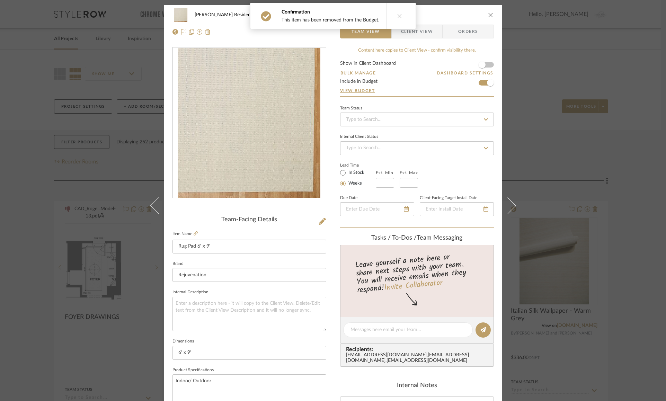
click at [584, 120] on div "[PERSON_NAME] Residence Foyer / Entry Rug Pad 6' x 9' Team View Client View Ord…" at bounding box center [333, 200] width 666 height 401
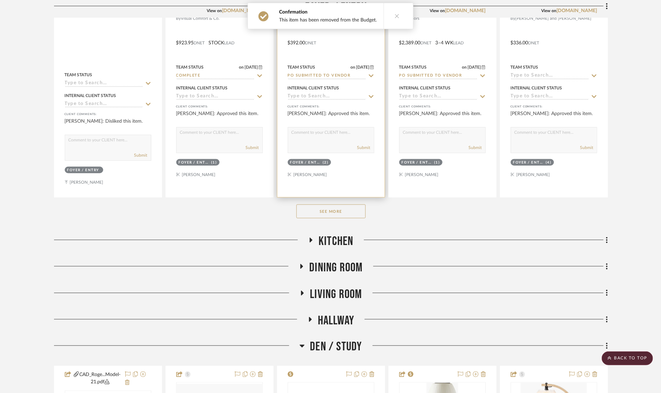
scroll to position [355, 0]
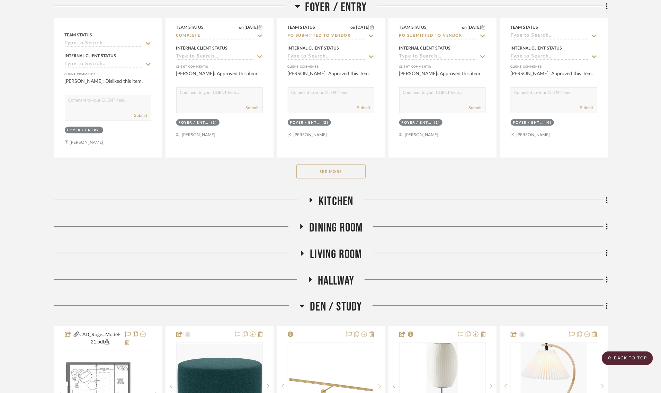
click at [302, 252] on icon at bounding box center [302, 253] width 3 height 5
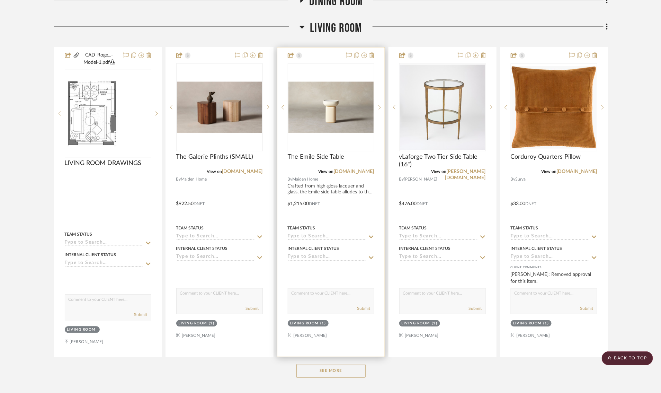
scroll to position [582, 0]
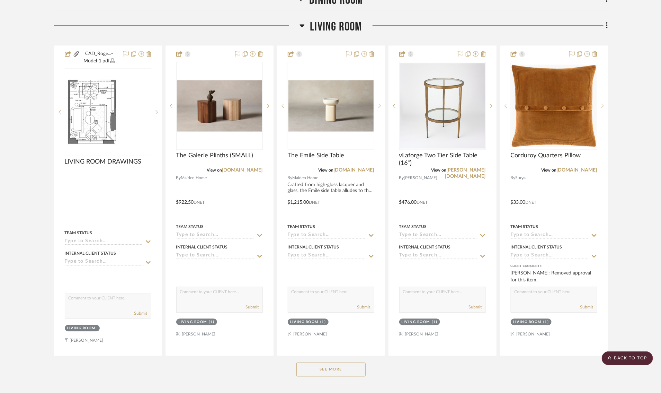
click at [344, 367] on button "See More" at bounding box center [331, 370] width 69 height 14
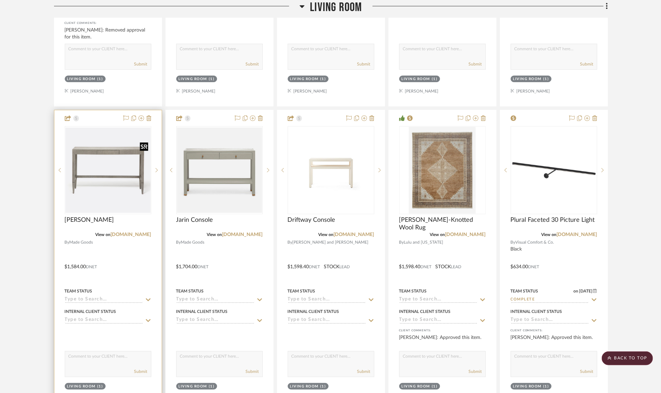
scroll to position [1137, 1]
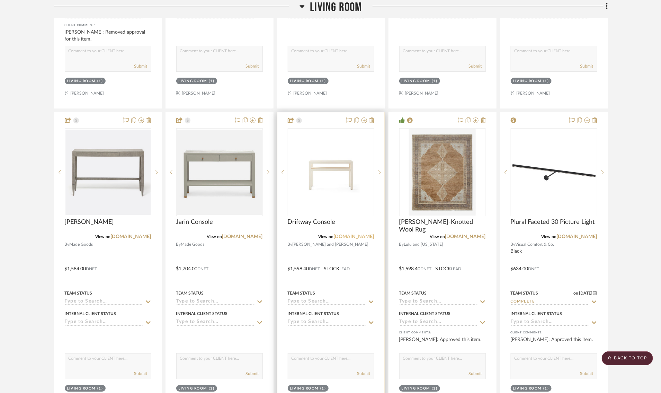
click at [360, 234] on link "[DOMAIN_NAME]" at bounding box center [354, 236] width 41 height 5
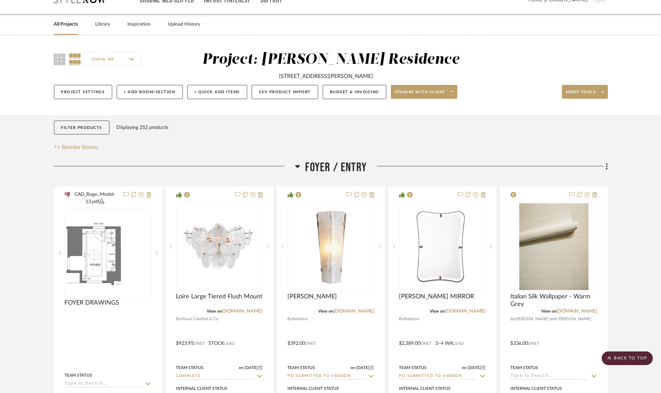
scroll to position [0, 1]
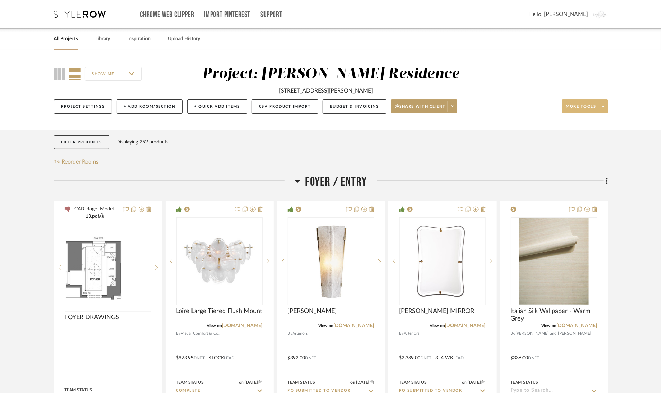
click at [572, 105] on span "More tools" at bounding box center [582, 109] width 30 height 10
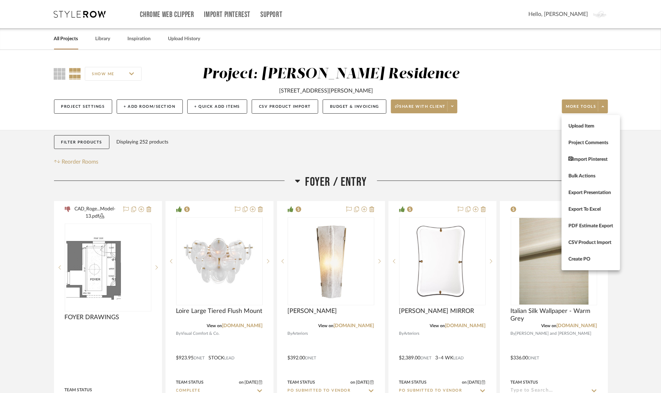
click at [410, 109] on div at bounding box center [330, 196] width 661 height 393
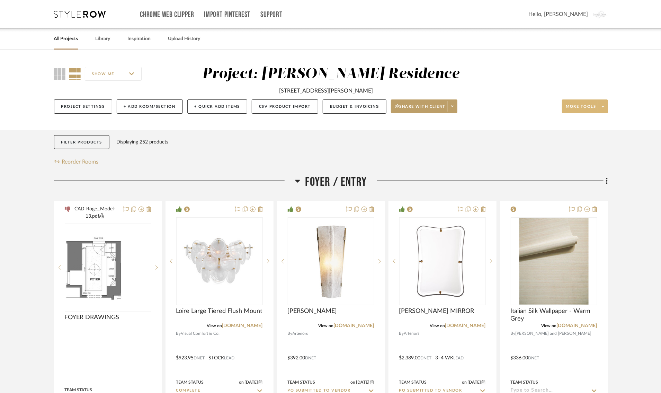
click at [596, 103] on button "More tools" at bounding box center [585, 106] width 46 height 14
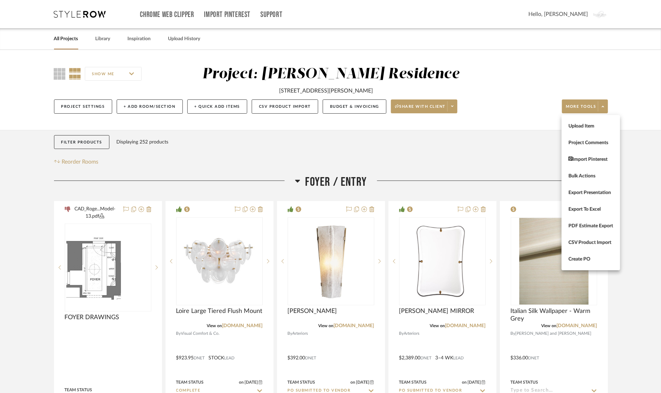
click at [350, 107] on div at bounding box center [330, 196] width 661 height 393
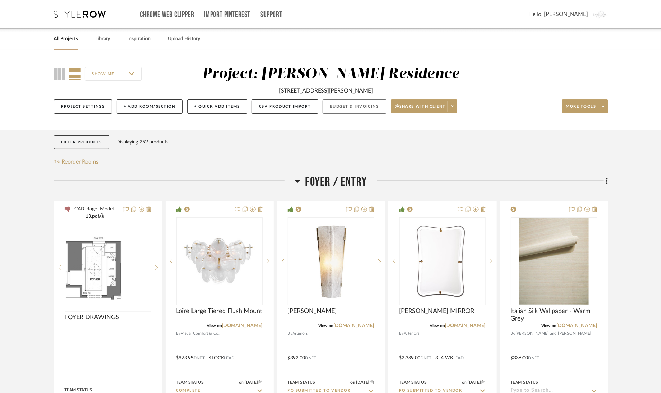
click at [346, 107] on button "Budget & Invoicing" at bounding box center [355, 106] width 64 height 14
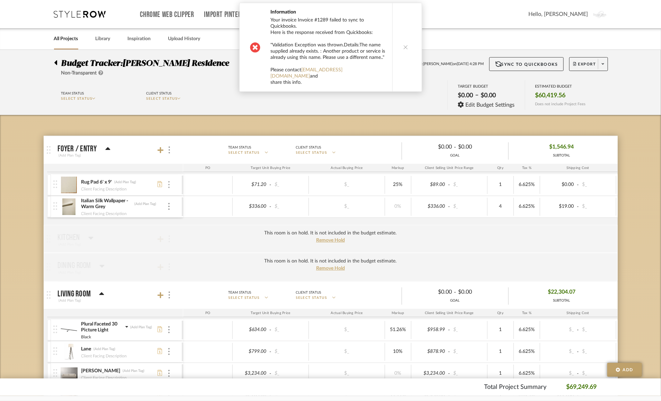
click at [170, 188] on div at bounding box center [168, 185] width 3 height 8
click at [42, 186] on div at bounding box center [330, 200] width 661 height 401
click at [170, 186] on div at bounding box center [168, 185] width 3 height 8
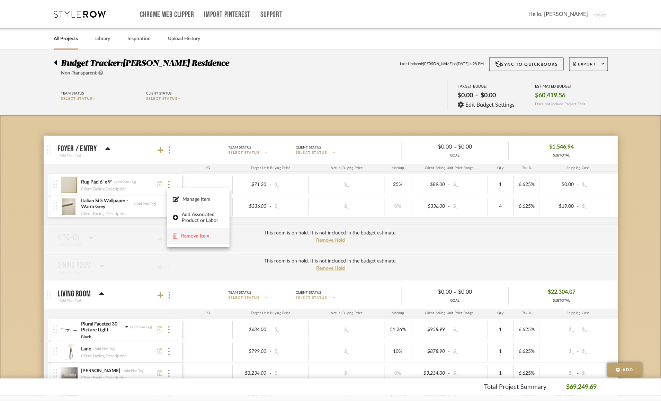
click at [200, 239] on span "Remove Item" at bounding box center [198, 236] width 51 height 7
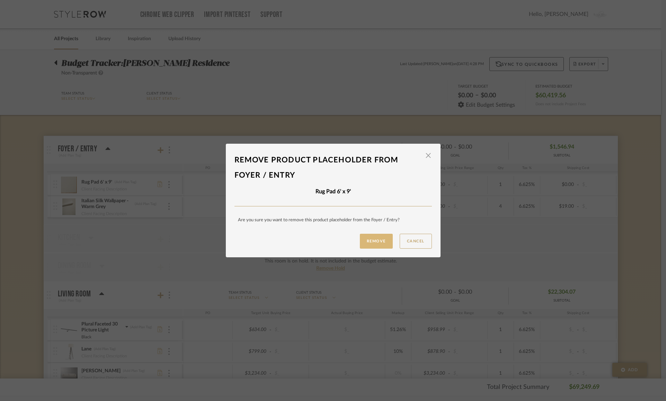
click at [389, 244] on button "Remove" at bounding box center [376, 241] width 33 height 15
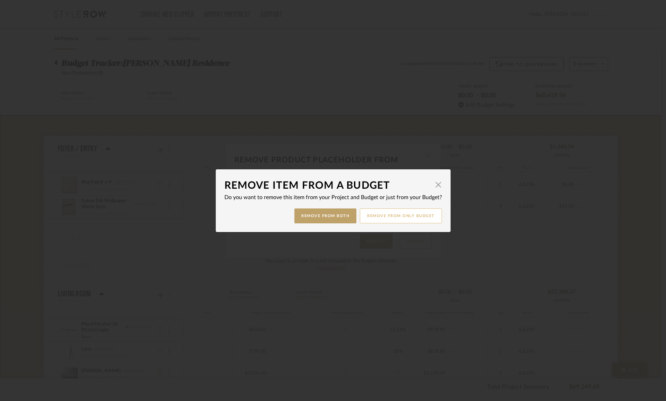
click at [387, 218] on button "Remove from only Budget" at bounding box center [401, 216] width 82 height 15
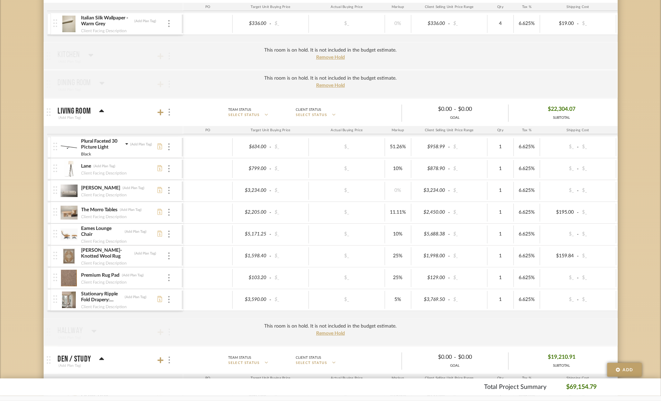
scroll to position [163, 0]
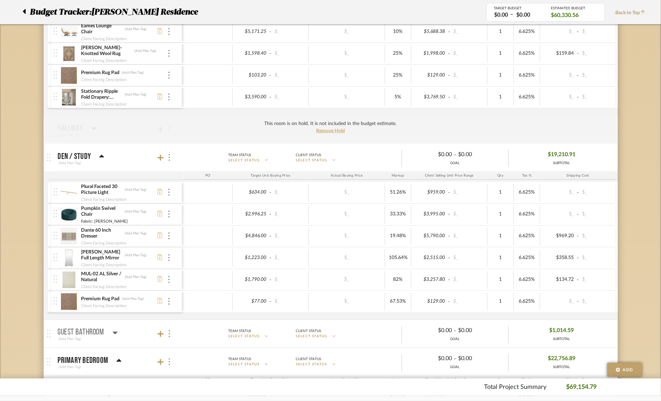
scroll to position [364, 0]
click at [168, 157] on div at bounding box center [169, 157] width 7 height 9
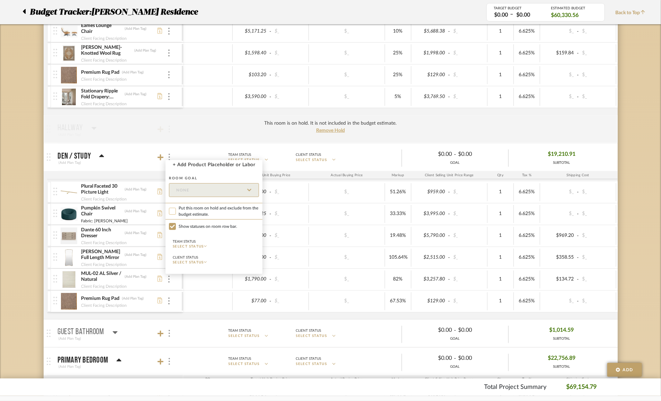
click at [174, 214] on input "Put this room on hold and exclude from the budget estimate." at bounding box center [172, 211] width 7 height 7
checkbox input "true"
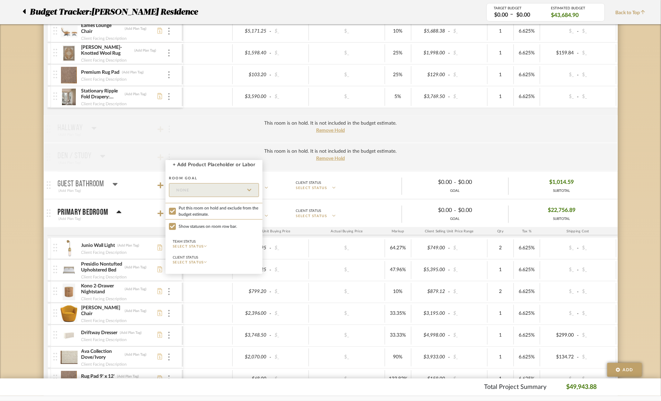
click at [136, 221] on div at bounding box center [330, 200] width 661 height 401
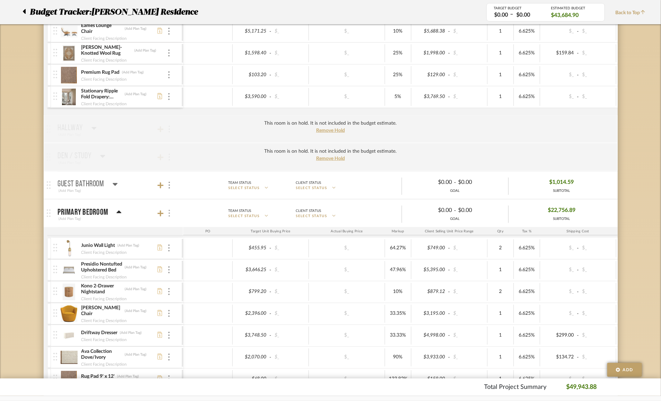
click at [171, 213] on div at bounding box center [169, 213] width 7 height 9
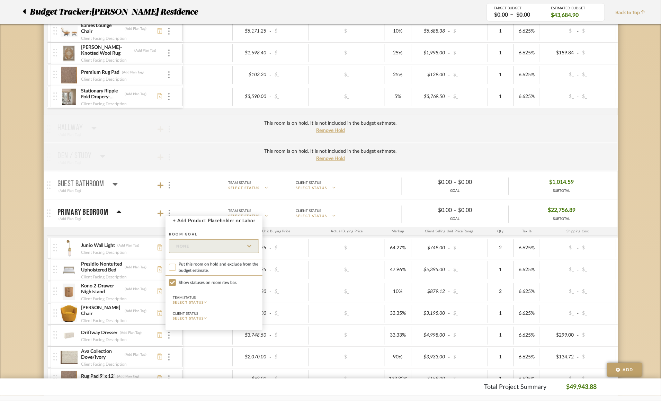
click at [173, 266] on input "Put this room on hold and exclude from the budget estimate." at bounding box center [172, 267] width 7 height 7
checkbox input "true"
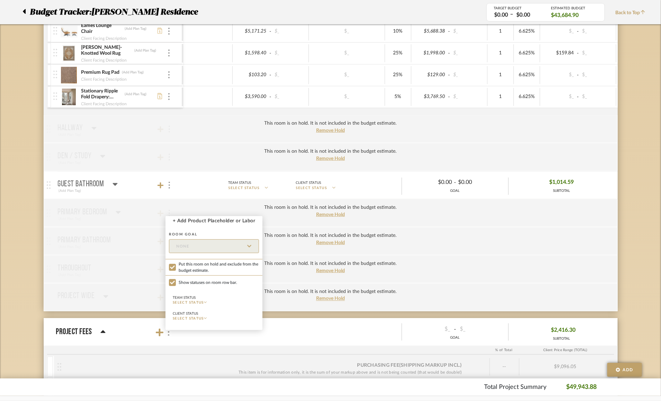
click at [135, 185] on div at bounding box center [330, 200] width 661 height 401
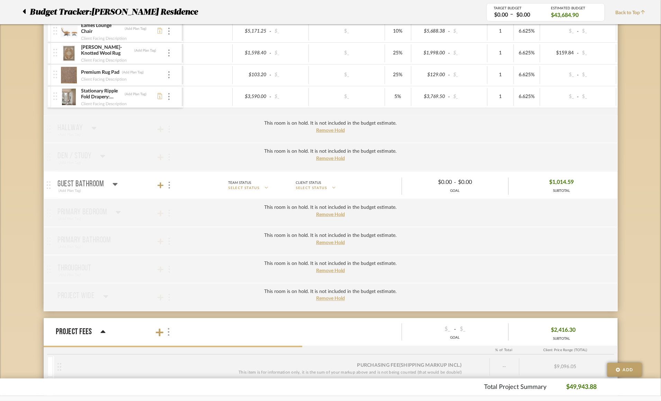
click at [140, 186] on mat-panel-title "Guest Bathroom (Add Plan Tag)" at bounding box center [119, 185] width 122 height 17
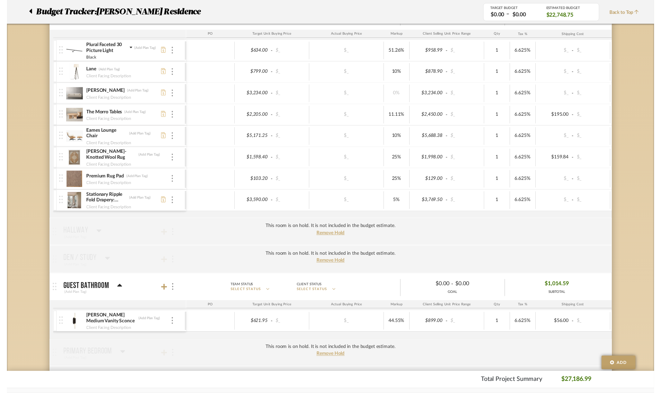
scroll to position [0, 0]
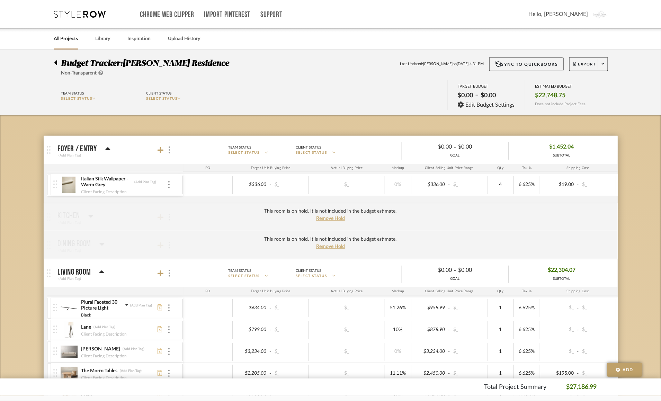
click at [55, 62] on icon at bounding box center [55, 62] width 3 height 5
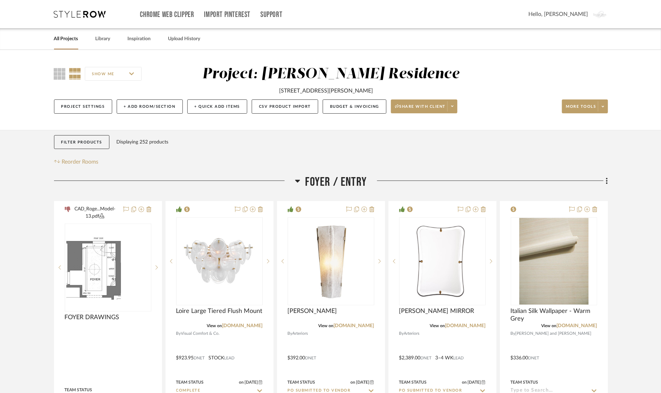
click at [303, 177] on h3 "Foyer / Entry" at bounding box center [331, 182] width 72 height 15
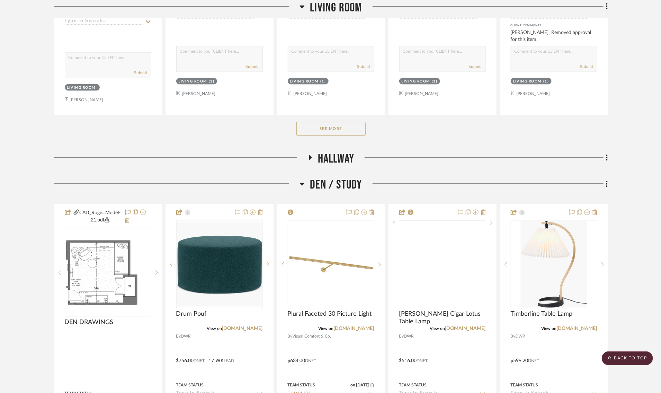
scroll to position [480, 0]
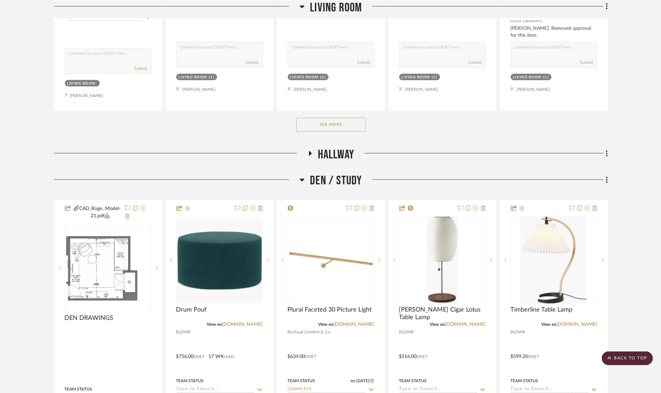
click at [334, 126] on button "See More" at bounding box center [331, 125] width 69 height 14
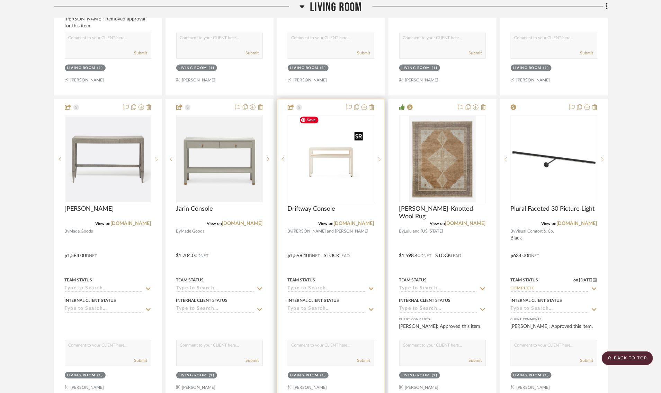
scroll to position [826, 0]
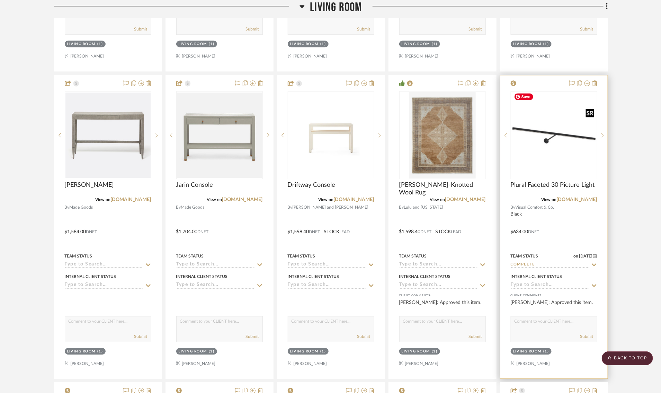
click at [542, 149] on img "0" at bounding box center [554, 135] width 85 height 85
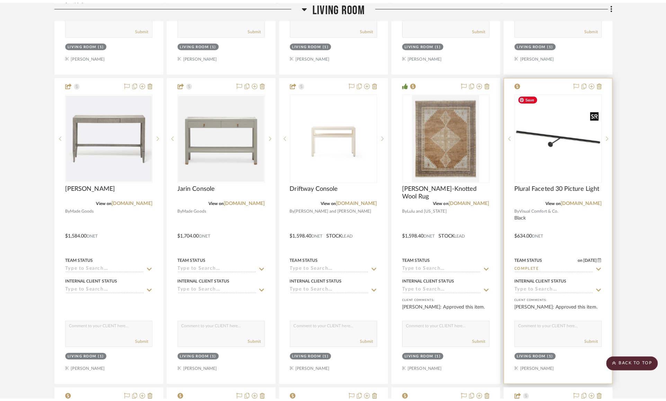
scroll to position [0, 0]
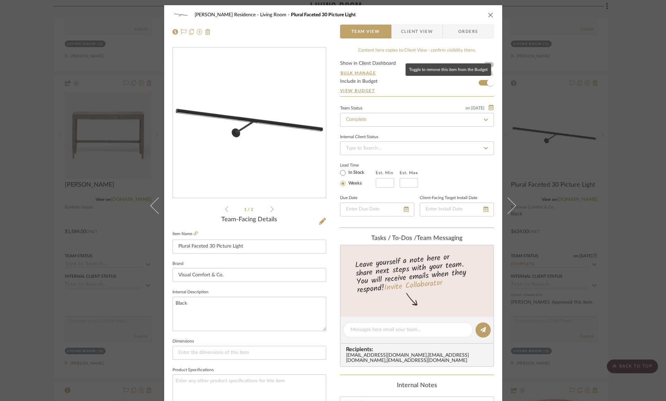
click at [480, 86] on form "Show in Client Dashboard Bulk Manage Dashboard Settings Include in Budget View …" at bounding box center [417, 78] width 154 height 35
click at [488, 80] on span "button" at bounding box center [490, 82] width 7 height 7
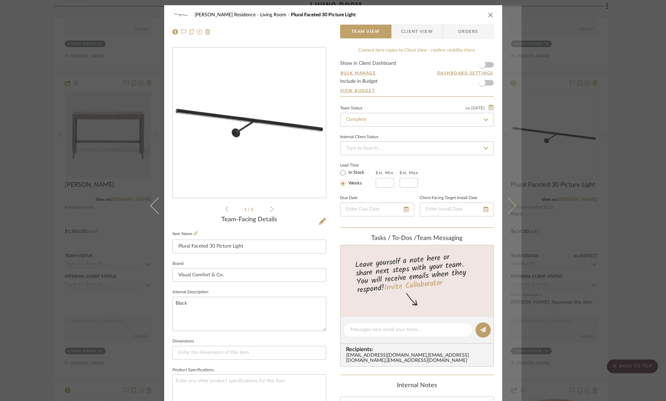
click at [510, 214] on button at bounding box center [511, 205] width 19 height 401
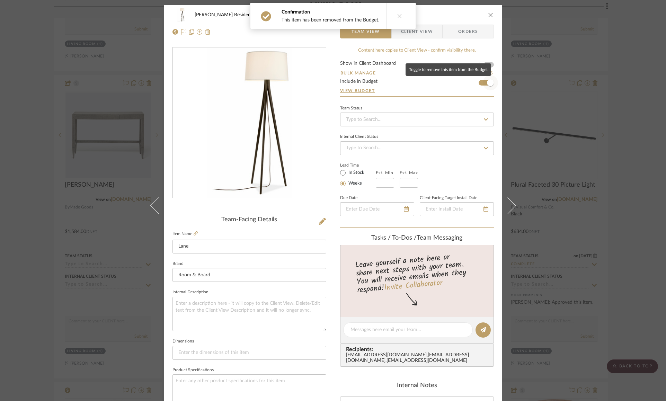
click at [488, 82] on span "button" at bounding box center [490, 82] width 7 height 7
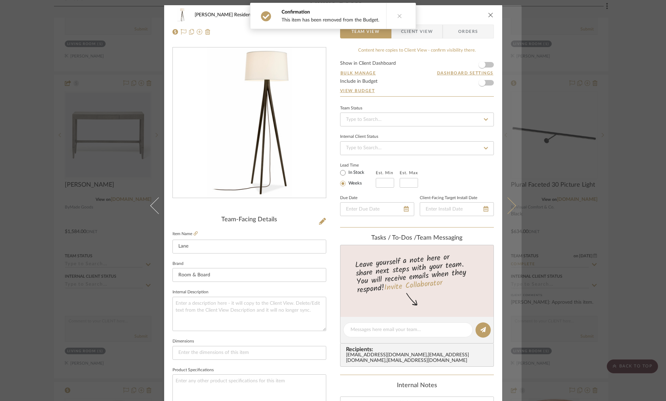
click at [512, 206] on icon at bounding box center [507, 206] width 17 height 17
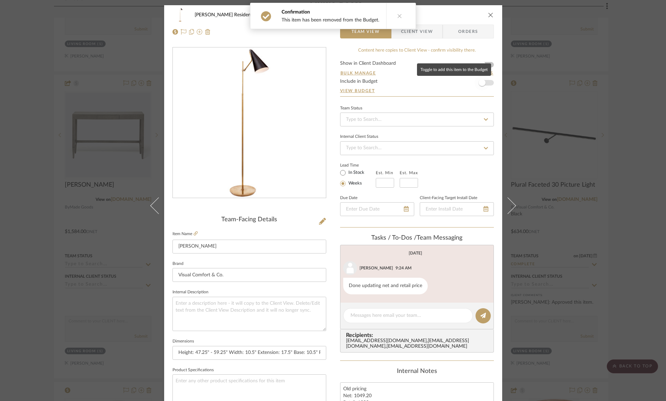
click at [481, 84] on span "button" at bounding box center [482, 82] width 7 height 7
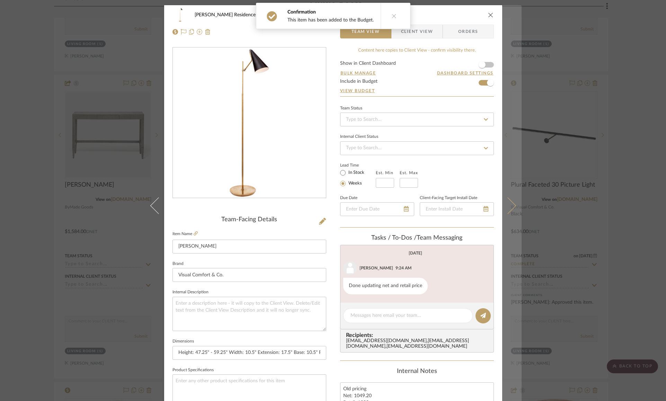
click at [509, 205] on icon at bounding box center [507, 206] width 17 height 17
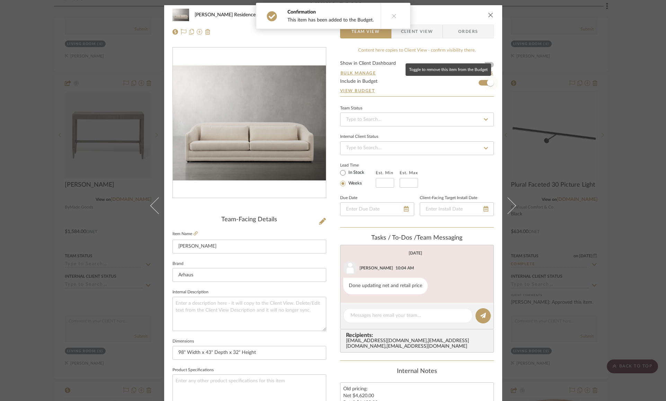
click at [487, 84] on span "button" at bounding box center [490, 82] width 7 height 7
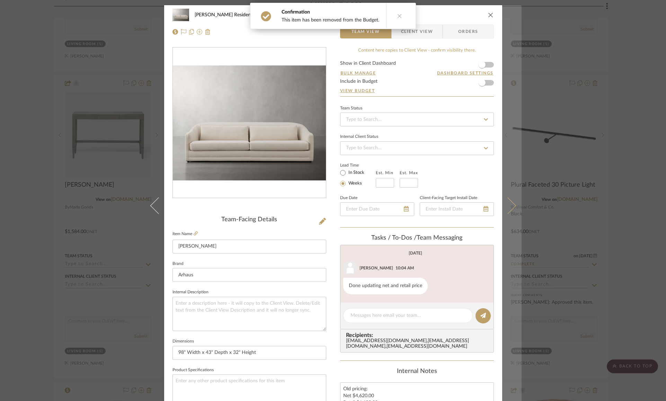
click at [510, 205] on icon at bounding box center [507, 206] width 17 height 17
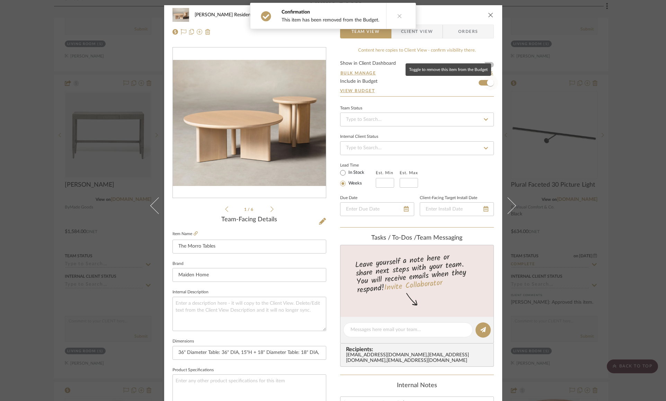
click at [487, 82] on span "button" at bounding box center [490, 82] width 7 height 7
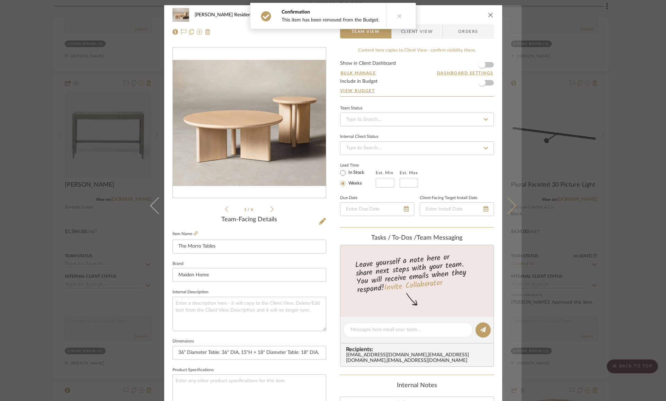
click at [508, 209] on icon at bounding box center [507, 206] width 17 height 17
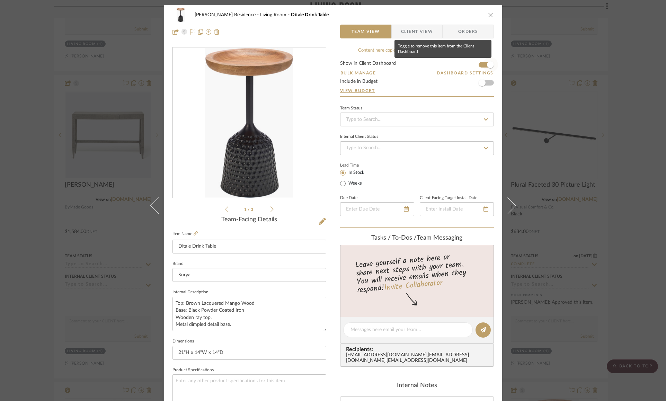
click at [490, 67] on span "button" at bounding box center [490, 64] width 7 height 7
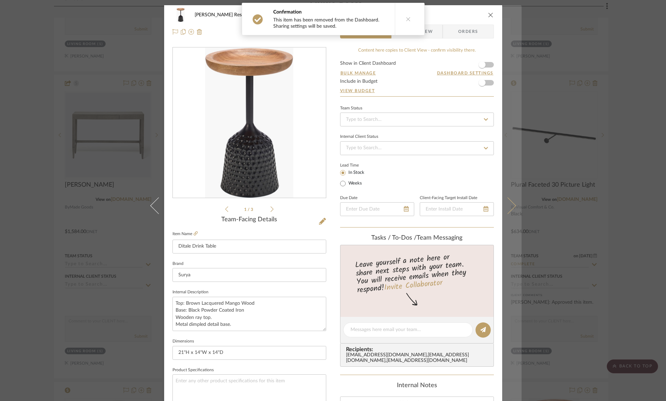
click at [509, 202] on icon at bounding box center [507, 206] width 17 height 17
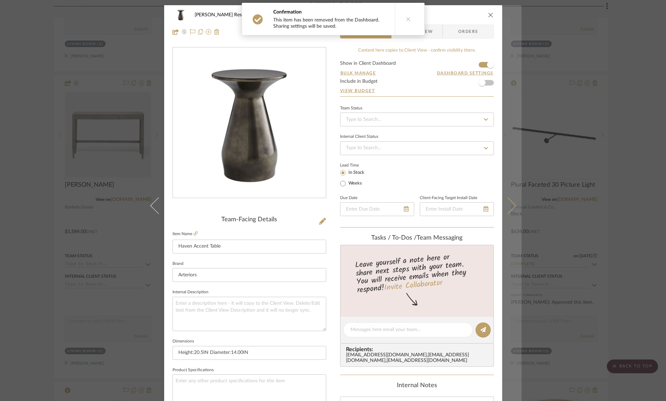
click at [512, 198] on button at bounding box center [511, 205] width 19 height 401
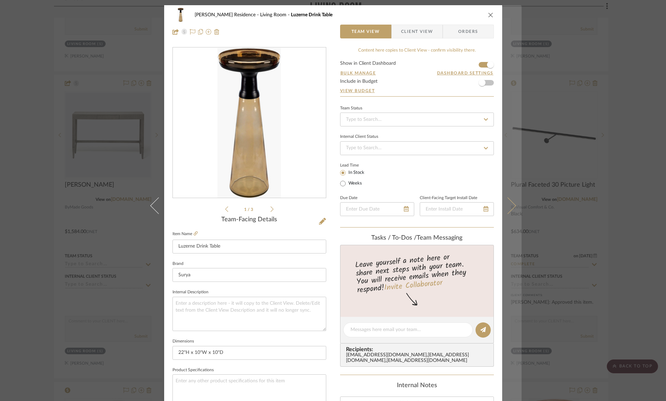
click at [514, 198] on button at bounding box center [511, 205] width 19 height 401
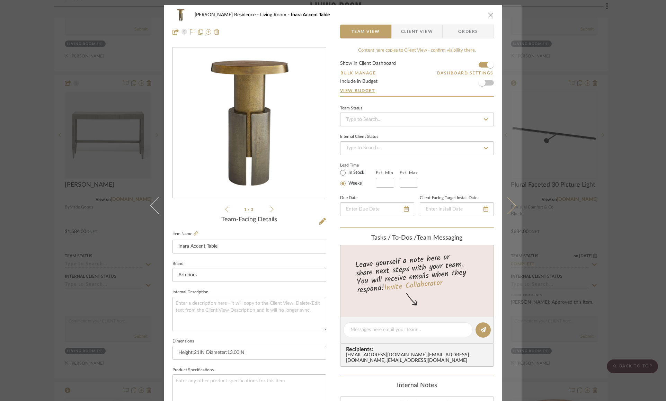
click at [508, 207] on icon at bounding box center [507, 206] width 17 height 17
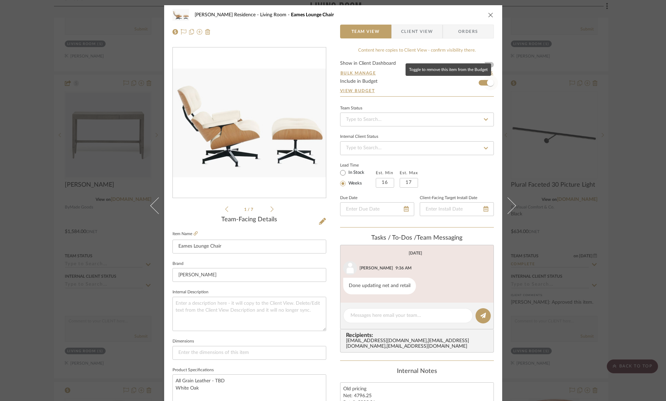
click at [487, 82] on span "button" at bounding box center [490, 82] width 7 height 7
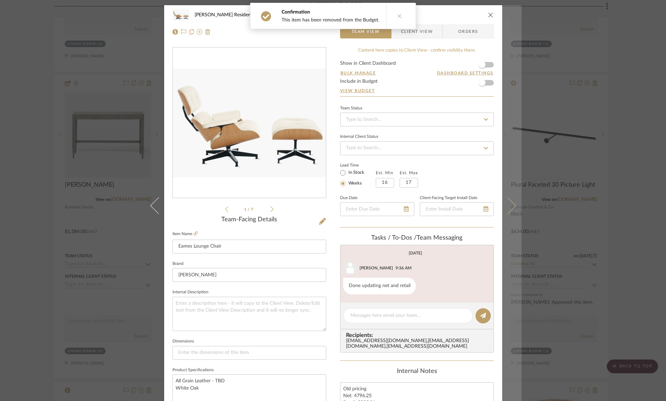
click at [508, 203] on icon at bounding box center [507, 206] width 17 height 17
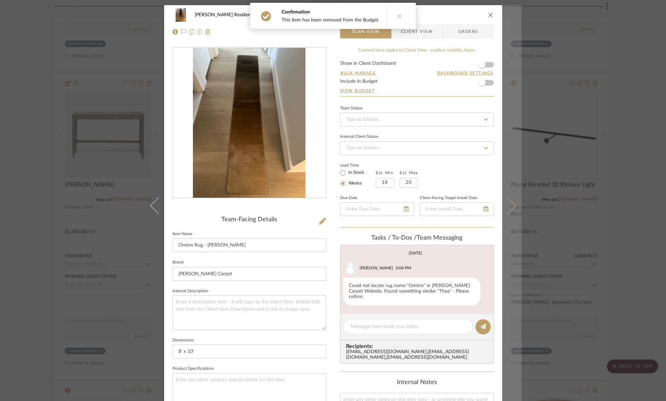
click at [511, 202] on button at bounding box center [511, 205] width 19 height 401
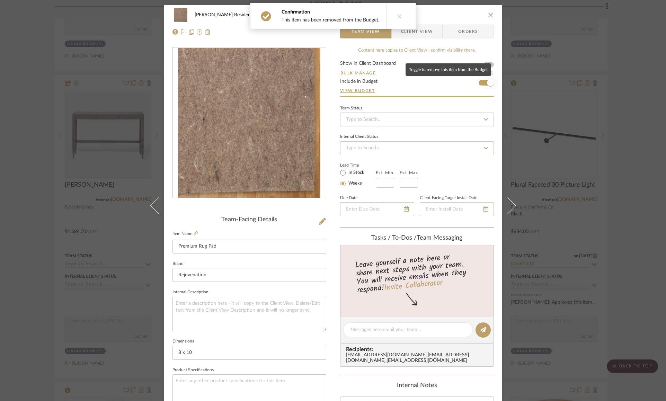
click at [488, 84] on span "button" at bounding box center [490, 82] width 7 height 7
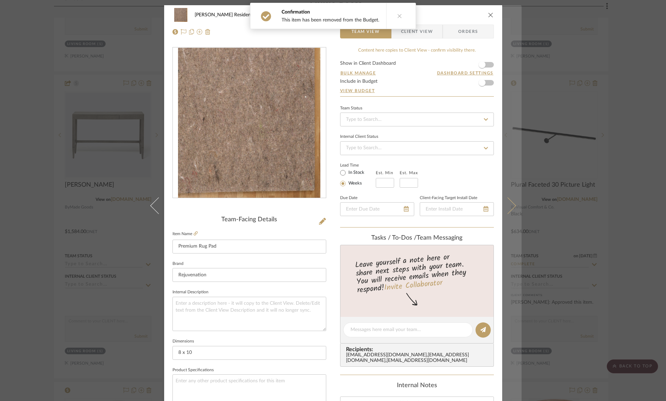
click at [511, 204] on icon at bounding box center [507, 206] width 17 height 17
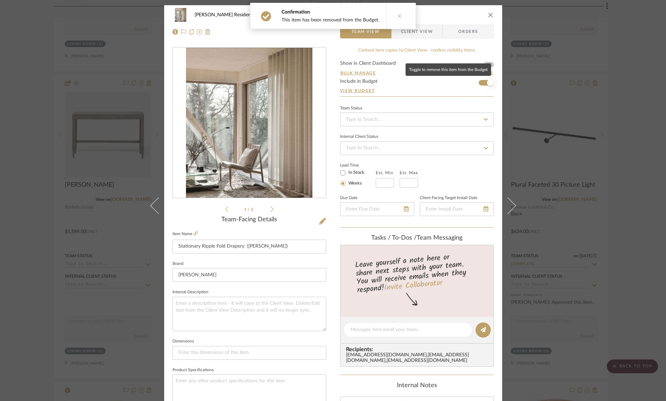
click at [487, 82] on span "button" at bounding box center [490, 82] width 7 height 7
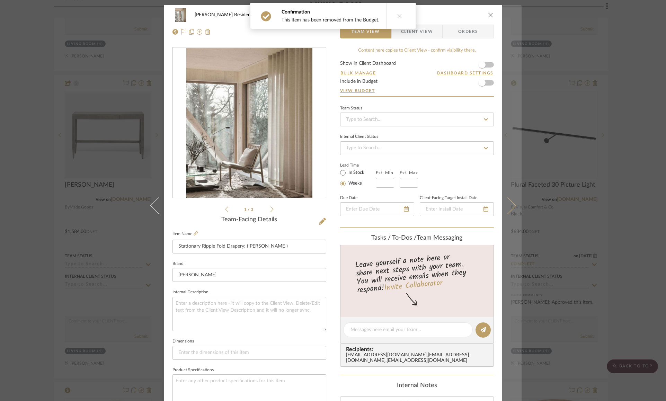
click at [507, 201] on icon at bounding box center [507, 206] width 17 height 17
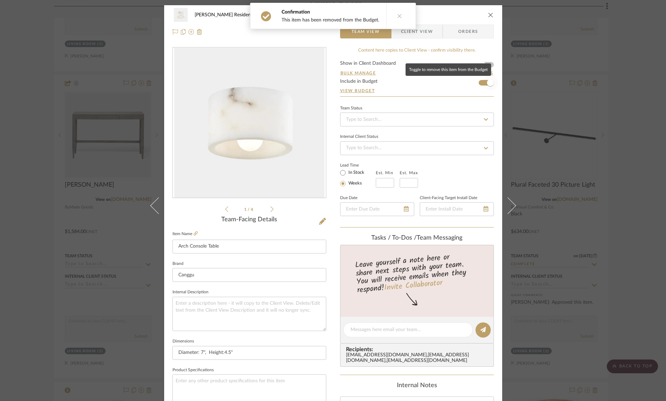
click at [491, 81] on span "button" at bounding box center [490, 82] width 7 height 7
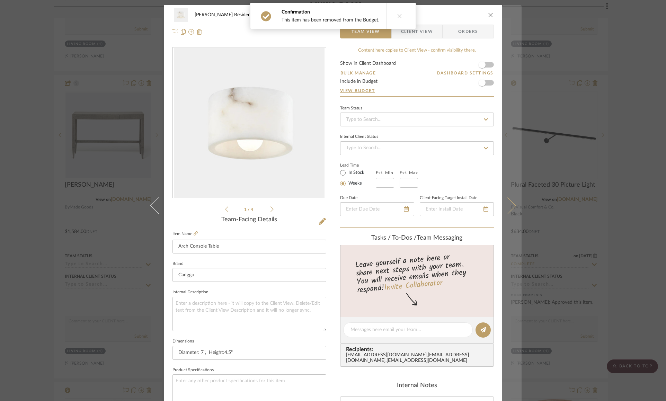
click at [511, 207] on icon at bounding box center [507, 206] width 17 height 17
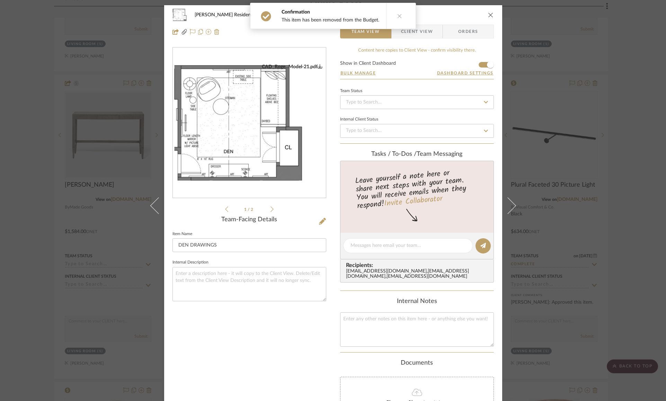
click at [490, 15] on icon "close" at bounding box center [491, 15] width 6 height 6
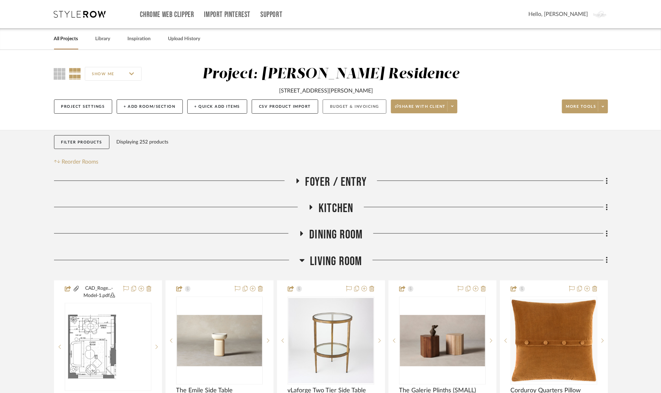
click at [353, 108] on button "Budget & Invoicing" at bounding box center [355, 106] width 64 height 14
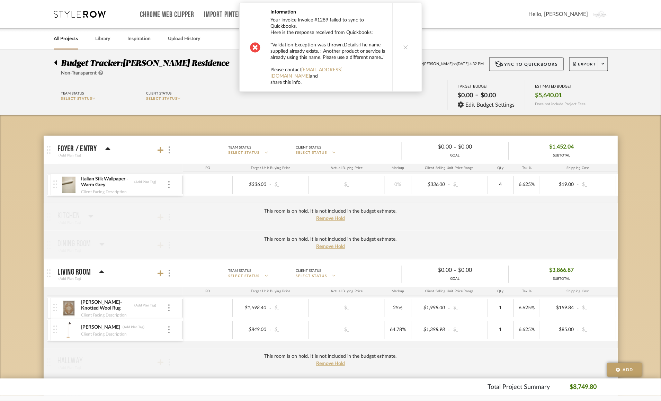
click at [407, 41] on button at bounding box center [406, 47] width 27 height 88
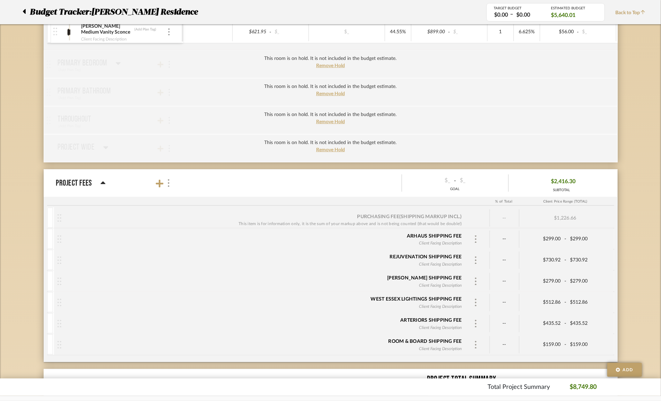
scroll to position [422, 0]
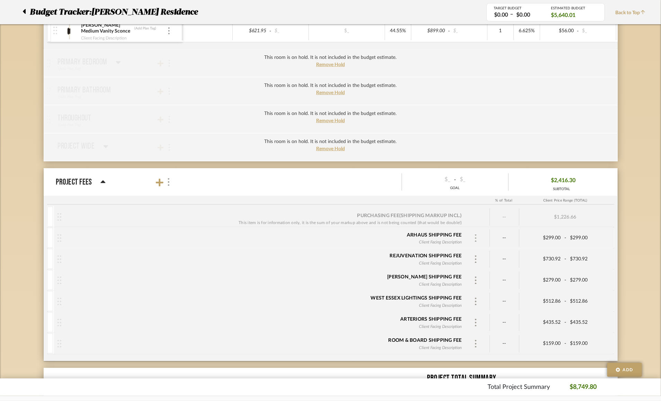
click at [477, 238] on img at bounding box center [475, 239] width 3 height 8
click at [192, 184] on div at bounding box center [330, 200] width 661 height 401
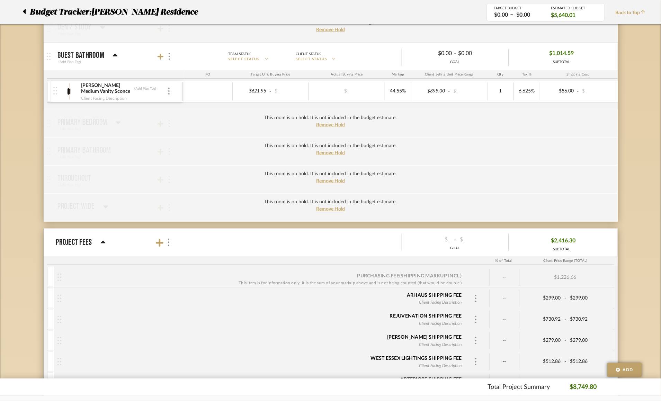
scroll to position [411, 0]
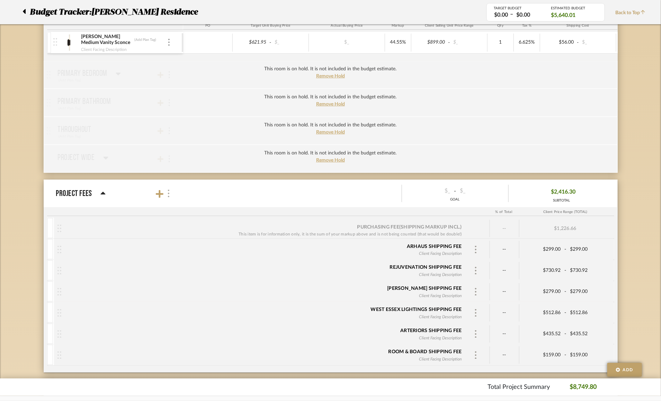
click at [170, 193] on div at bounding box center [168, 193] width 7 height 9
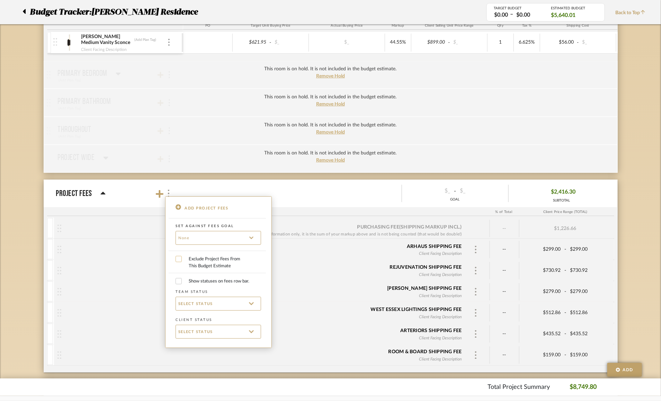
click at [179, 260] on input "Exclude Project Fees From This Budget Estimate" at bounding box center [179, 259] width 6 height 6
checkbox input "true"
checkbox input "false"
click at [179, 260] on input "Exclude Project Fees From This Budget Estimate" at bounding box center [179, 259] width 6 height 6
checkbox input "false"
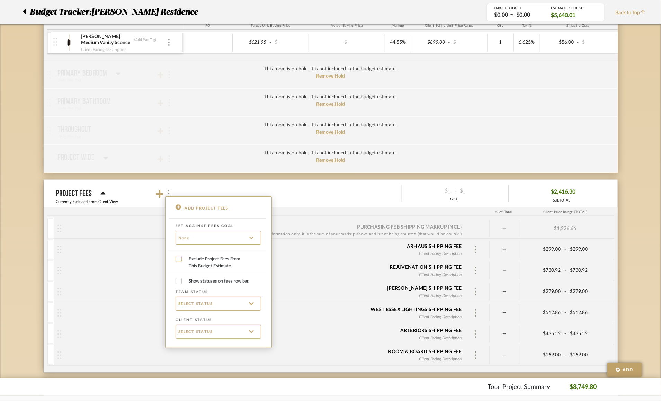
checkbox input "false"
click at [475, 246] on div at bounding box center [330, 200] width 661 height 401
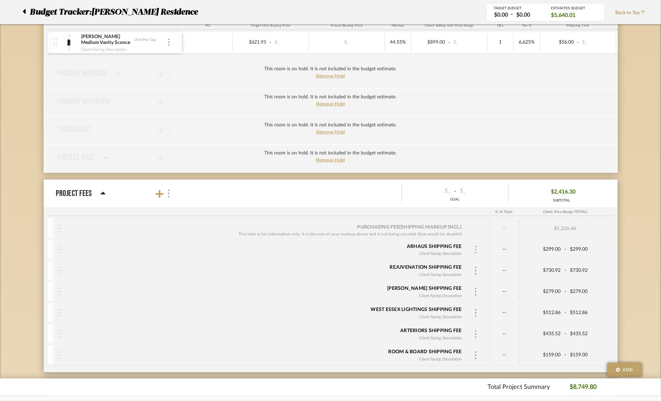
click at [475, 248] on img at bounding box center [475, 250] width 3 height 8
click at [488, 298] on div "Remove" at bounding box center [524, 293] width 106 height 19
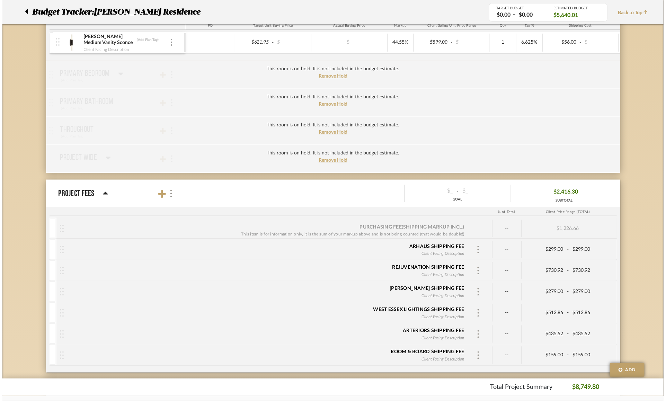
scroll to position [0, 0]
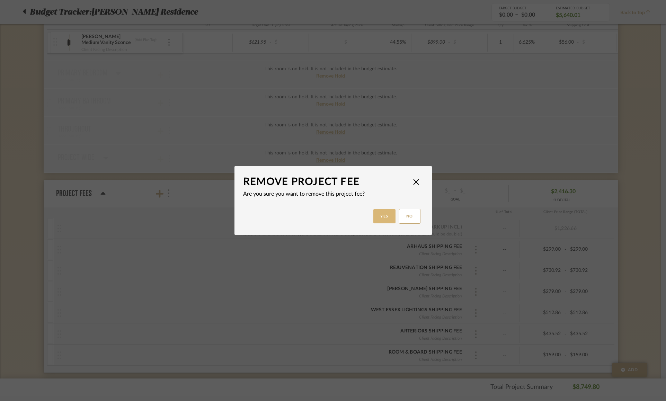
click at [384, 220] on button "Yes" at bounding box center [385, 216] width 22 height 14
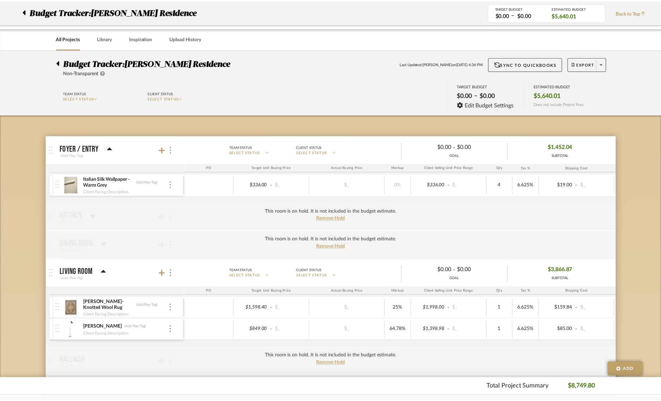
scroll to position [411, 0]
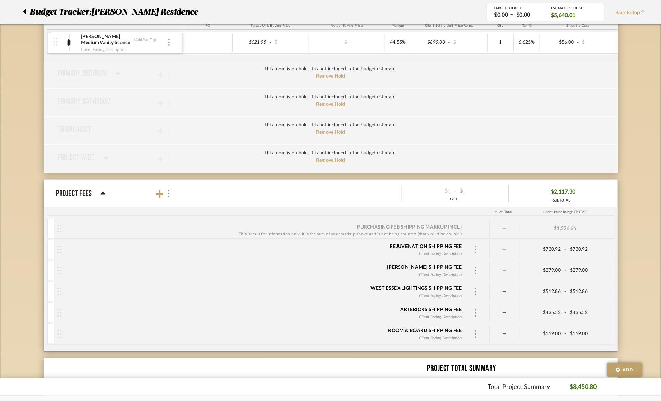
click at [477, 248] on img at bounding box center [475, 250] width 3 height 8
click at [490, 295] on div "Remove" at bounding box center [524, 293] width 106 height 19
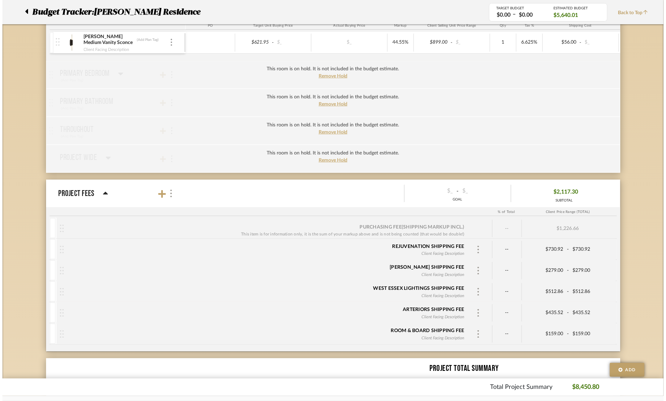
scroll to position [0, 0]
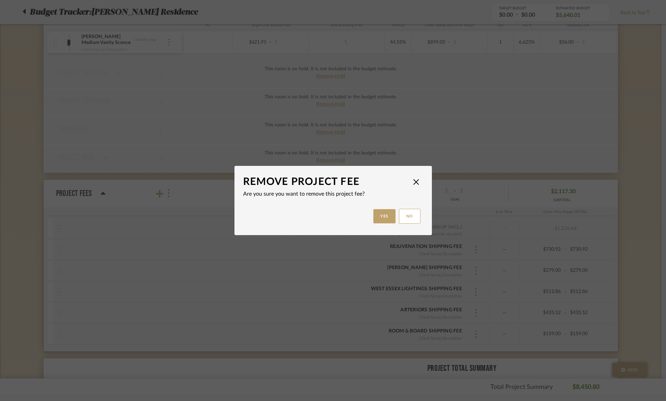
click at [374, 209] on mat-dialog-actions "Yes No" at bounding box center [333, 212] width 180 height 28
click at [378, 212] on button "Yes" at bounding box center [385, 216] width 22 height 14
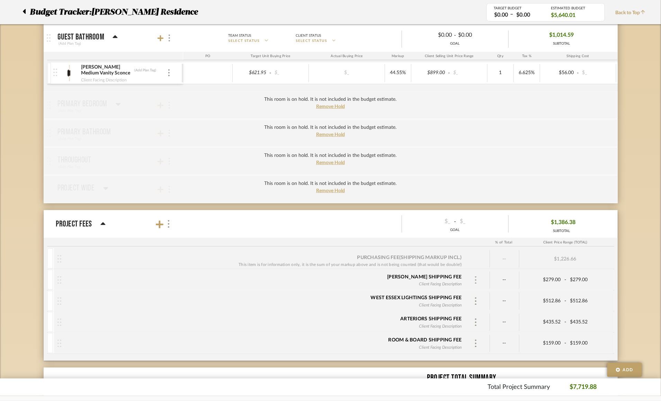
scroll to position [429, 0]
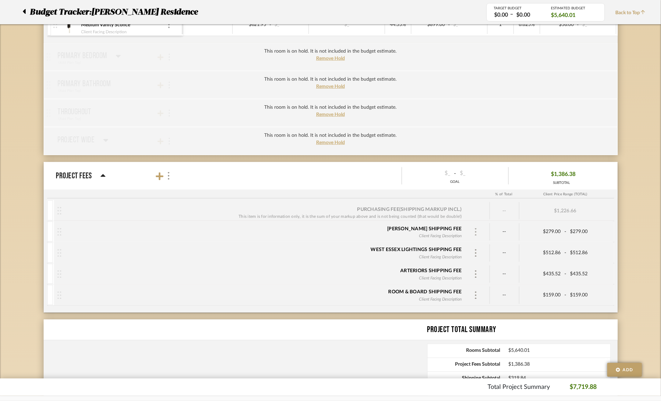
click at [477, 230] on img at bounding box center [475, 232] width 3 height 8
click at [486, 277] on icon at bounding box center [484, 276] width 6 height 6
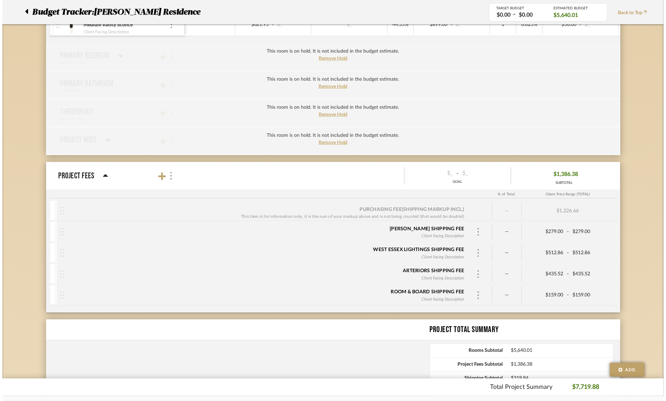
scroll to position [0, 0]
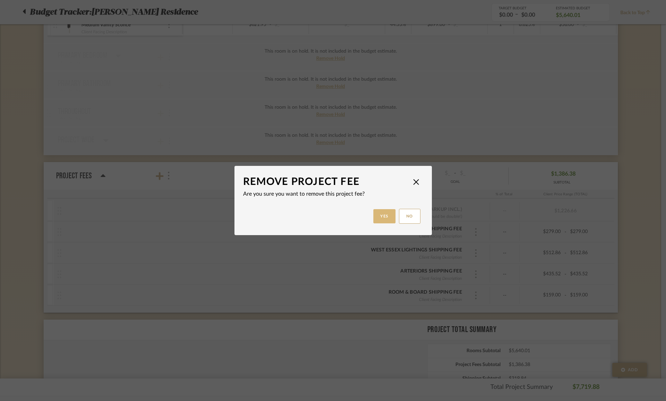
click at [380, 218] on button "Yes" at bounding box center [385, 216] width 22 height 14
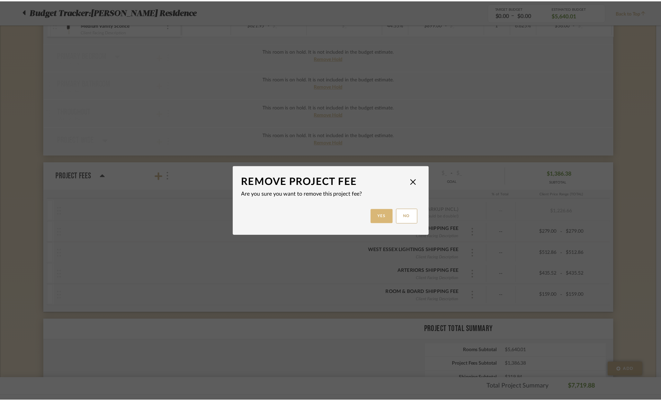
scroll to position [429, 0]
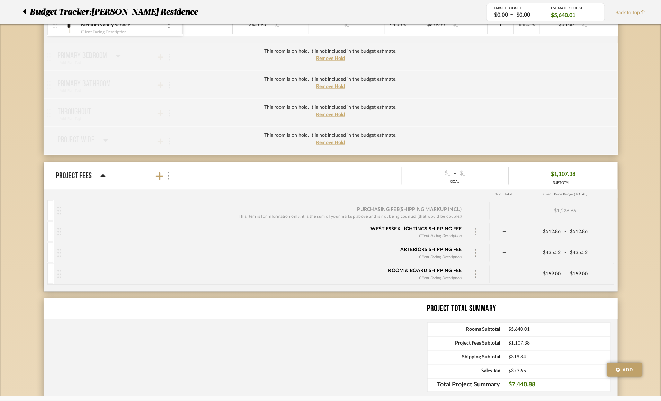
click at [476, 229] on img at bounding box center [475, 232] width 3 height 8
click at [487, 273] on div "Remove" at bounding box center [524, 275] width 106 height 19
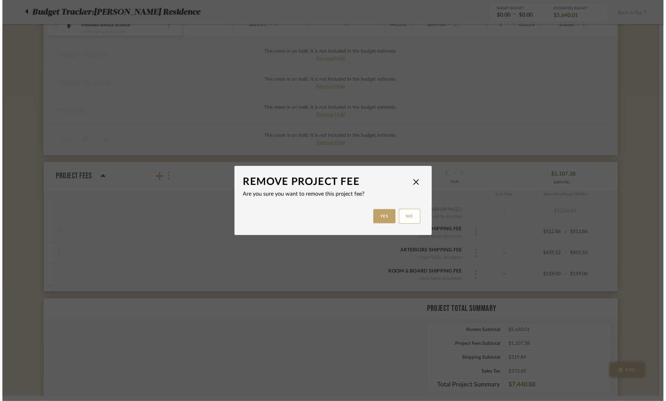
scroll to position [0, 0]
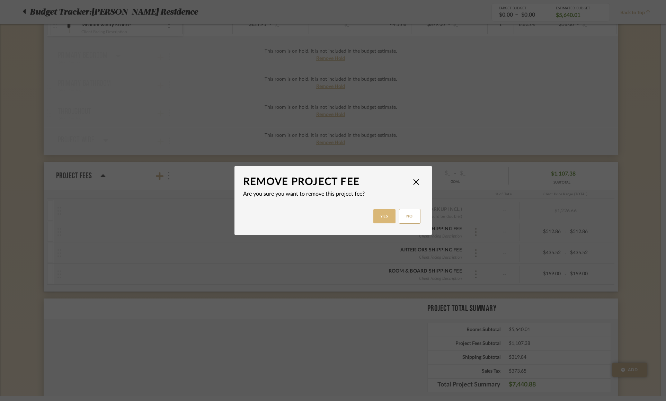
click at [378, 213] on button "Yes" at bounding box center [385, 216] width 22 height 14
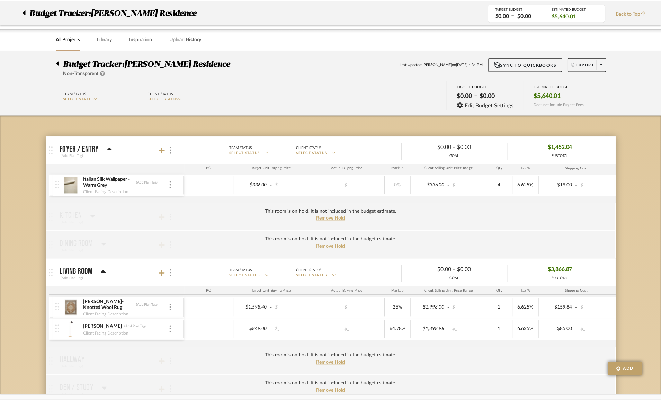
scroll to position [429, 0]
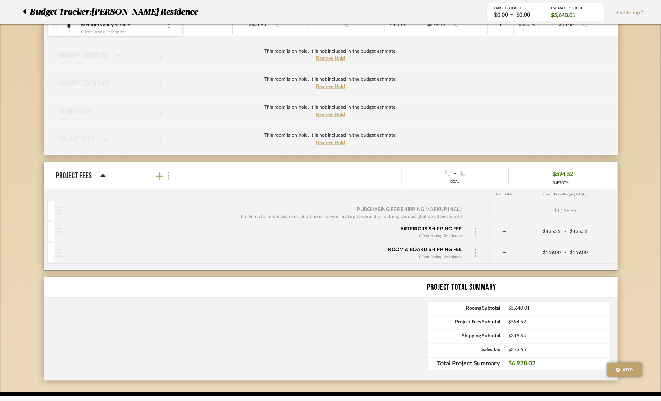
click at [476, 231] on img at bounding box center [475, 232] width 3 height 8
click at [490, 273] on div "Remove" at bounding box center [524, 275] width 106 height 19
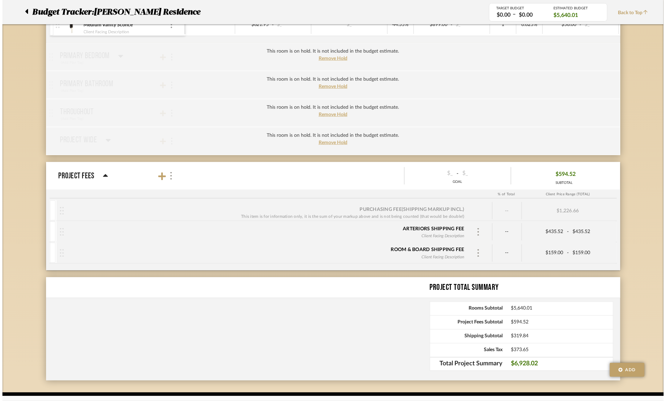
scroll to position [0, 0]
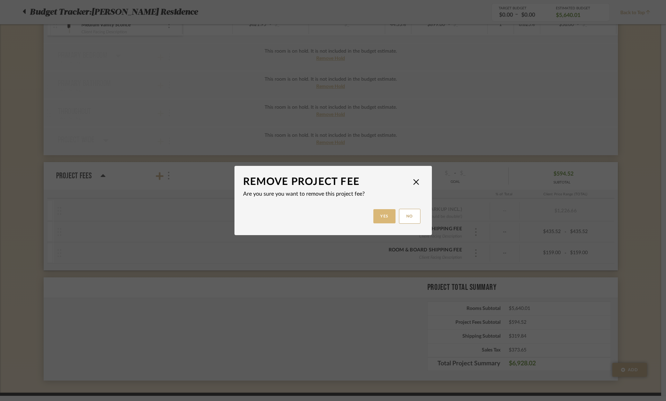
click at [377, 217] on button "Yes" at bounding box center [385, 216] width 22 height 14
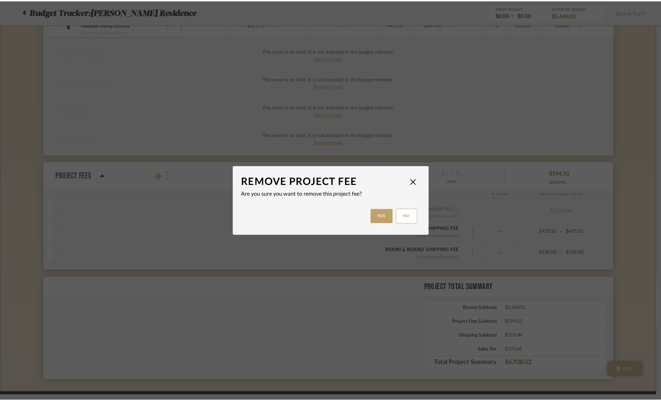
scroll to position [429, 0]
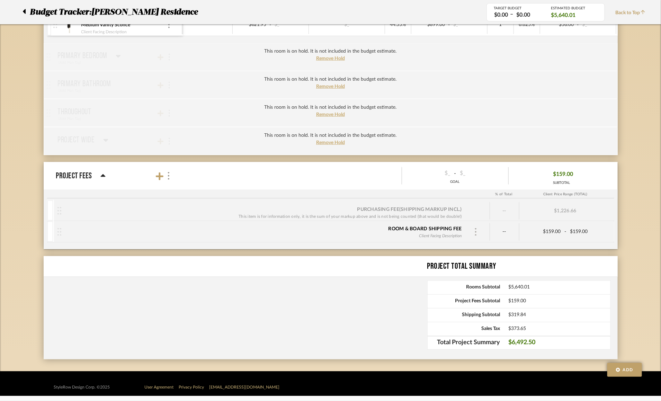
click at [477, 229] on img at bounding box center [475, 232] width 3 height 8
click at [480, 272] on div "Remove" at bounding box center [524, 275] width 106 height 19
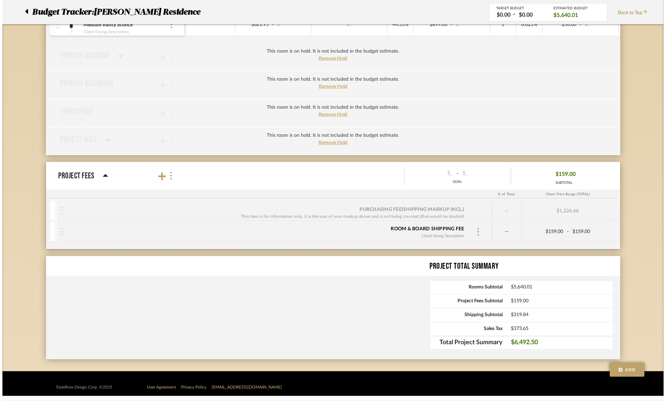
scroll to position [0, 0]
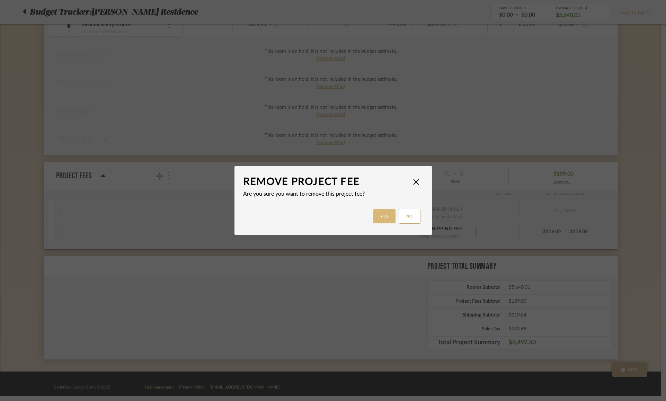
click at [378, 217] on button "Yes" at bounding box center [385, 216] width 22 height 14
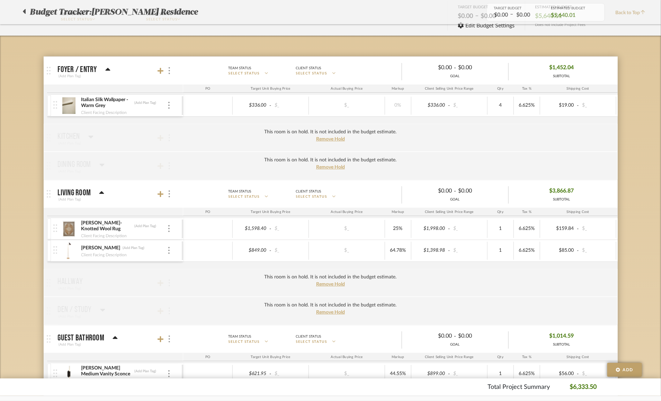
scroll to position [77, 0]
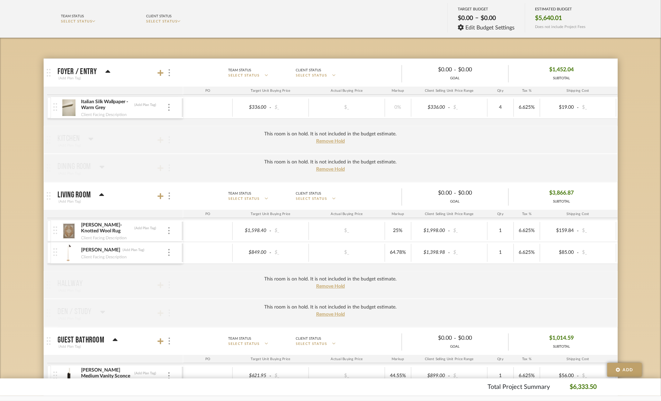
click at [73, 253] on img at bounding box center [69, 253] width 17 height 17
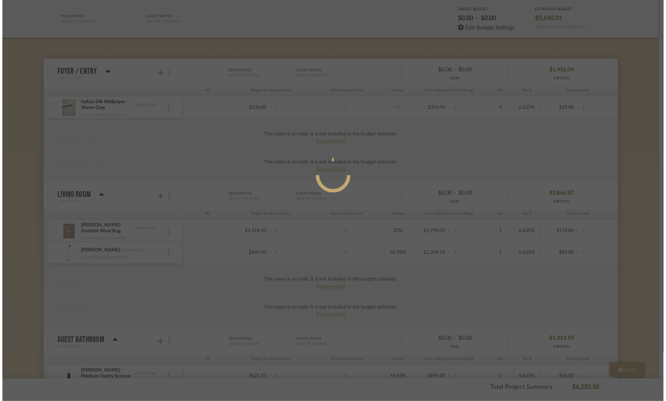
scroll to position [0, 0]
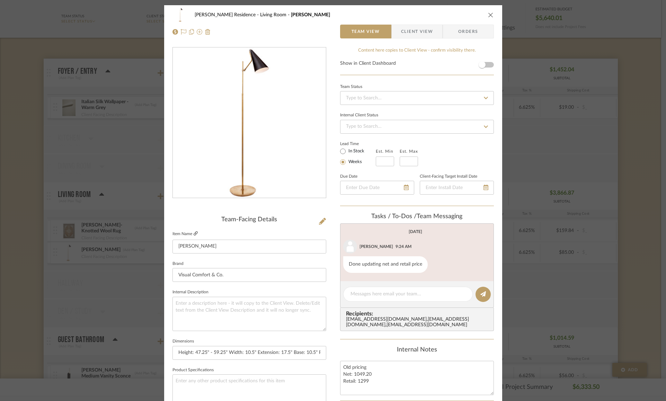
click at [194, 234] on icon at bounding box center [196, 233] width 4 height 4
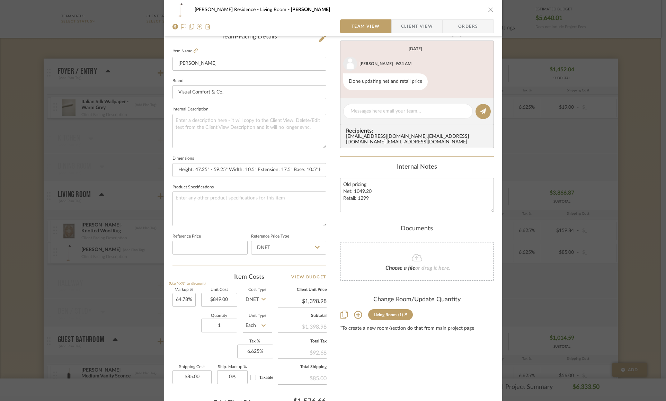
click at [488, 8] on icon "close" at bounding box center [491, 10] width 6 height 6
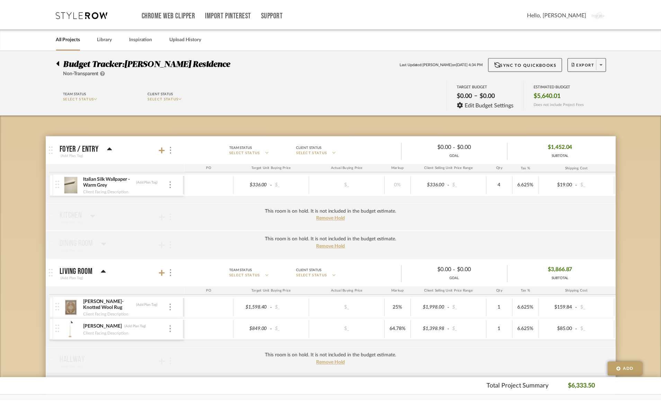
scroll to position [77, 0]
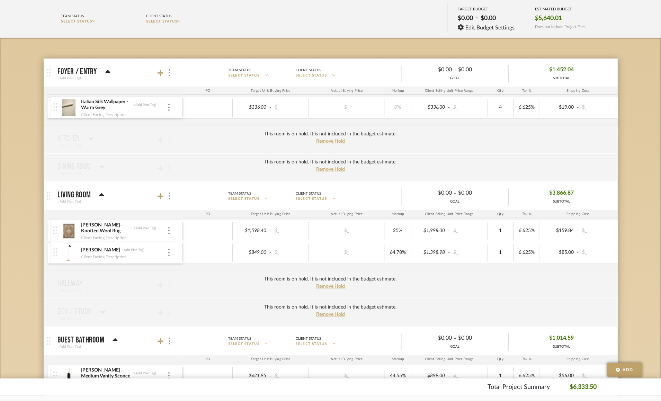
click at [441, 256] on div "$1,398.98 - $_" at bounding box center [450, 253] width 76 height 18
type input "1399"
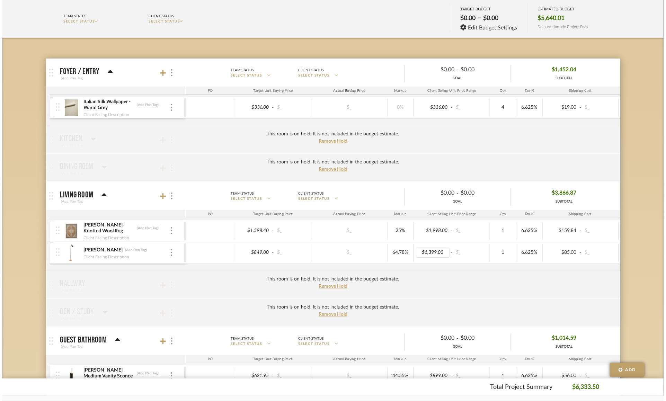
scroll to position [0, 0]
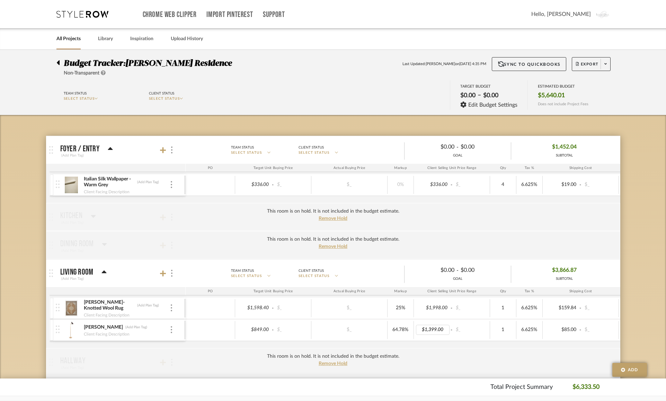
click at [636, 251] on body "Chrome Web Clipper Import Pinterest Support All Projects Library Inspiration Up…" at bounding box center [333, 200] width 666 height 401
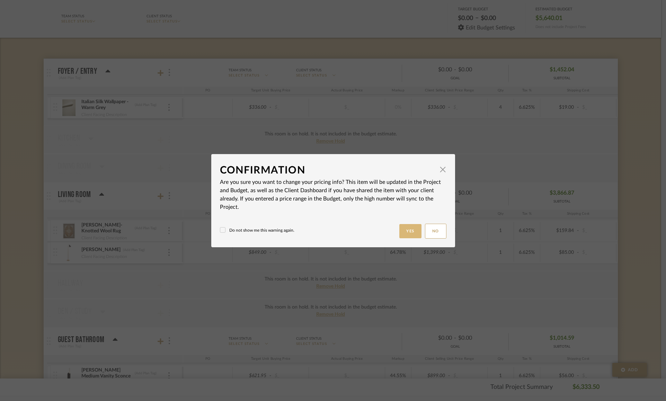
click at [409, 235] on button "Yes" at bounding box center [411, 231] width 22 height 14
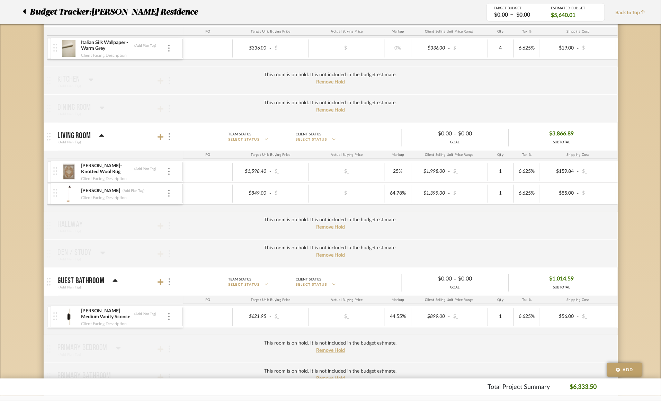
scroll to position [139, 0]
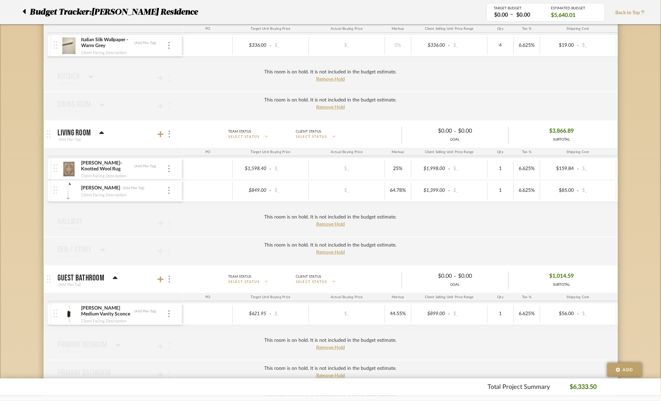
click at [68, 172] on img at bounding box center [69, 169] width 17 height 17
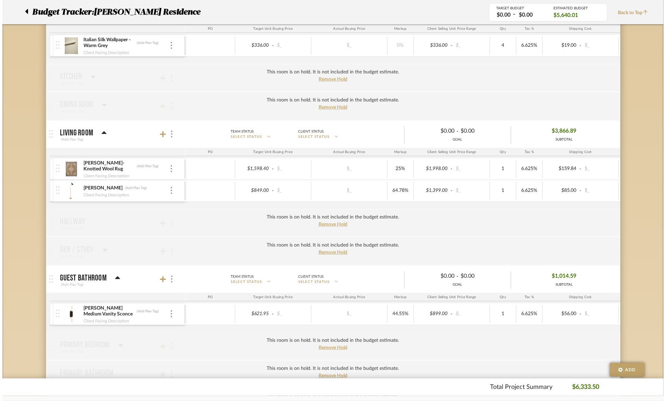
scroll to position [0, 0]
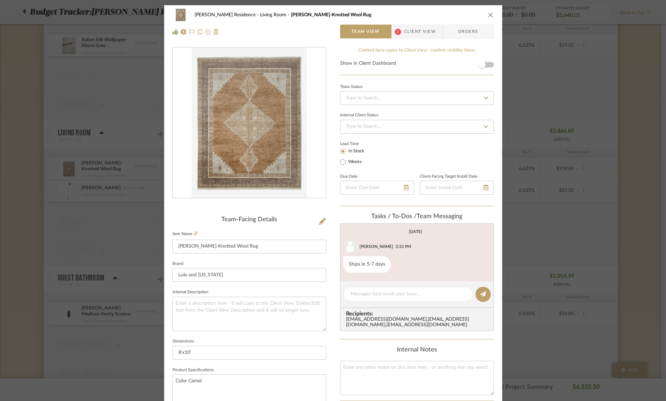
click at [196, 234] on fieldset "Item Name [PERSON_NAME]-Knotted Wool Rug" at bounding box center [250, 241] width 154 height 24
click at [194, 231] on icon at bounding box center [196, 233] width 4 height 4
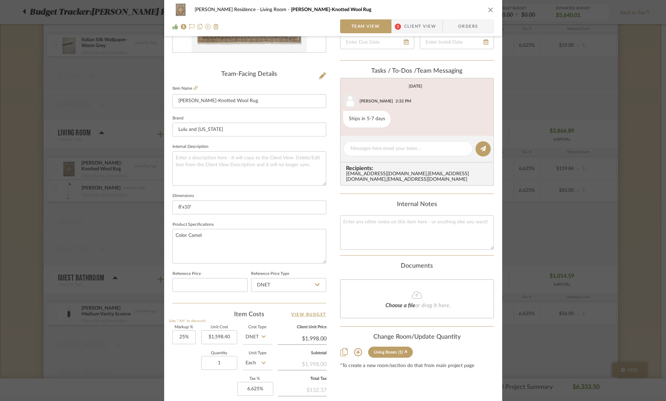
scroll to position [242, 0]
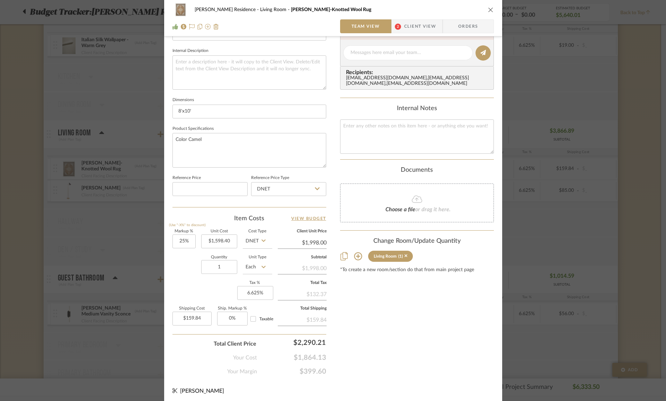
click at [583, 139] on div "[PERSON_NAME] Residence Living Room [PERSON_NAME] Hand-Knotted Wool Rug Team Vi…" at bounding box center [333, 200] width 666 height 401
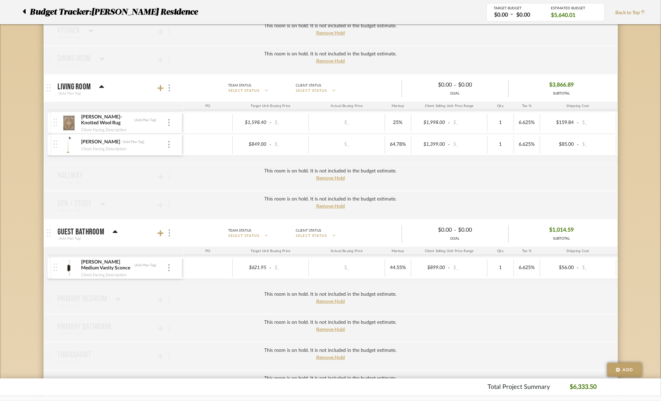
scroll to position [207, 0]
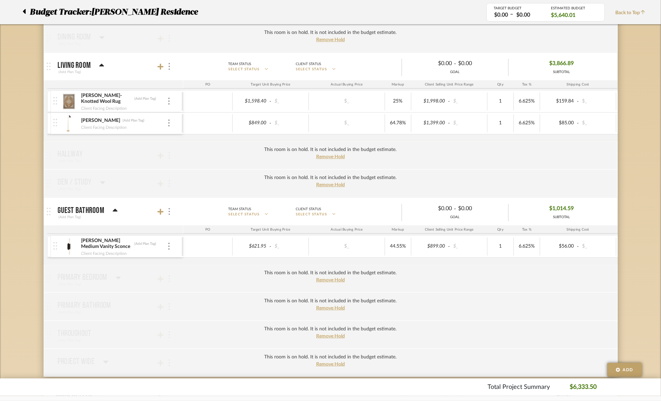
click at [23, 160] on div "Budget Tracker: [PERSON_NAME] Residence Non-Transparent Last Updated: [PERSON_N…" at bounding box center [330, 207] width 661 height 729
click at [625, 181] on div "Budget Tracker: [PERSON_NAME] Residence Non-Transparent Last Updated: [PERSON_N…" at bounding box center [330, 207] width 661 height 729
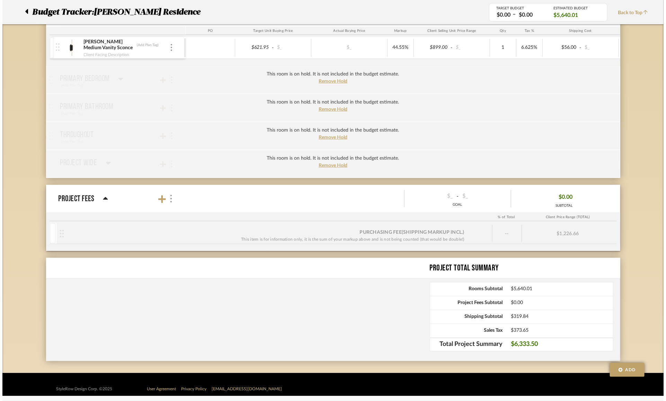
scroll to position [0, 0]
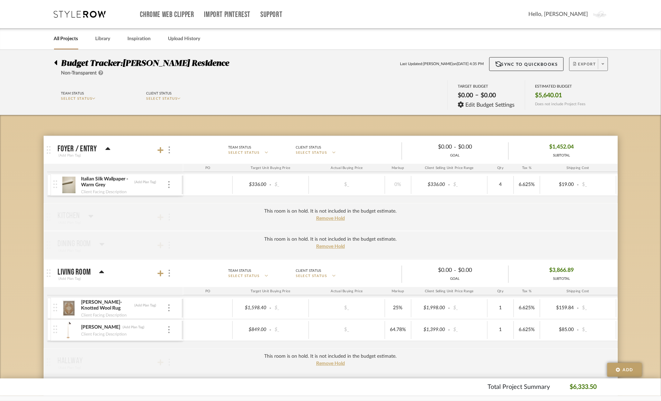
click at [574, 65] on icon at bounding box center [575, 64] width 3 height 4
click at [526, 41] on div at bounding box center [330, 200] width 661 height 401
click at [525, 66] on button "Sync to QuickBooks" at bounding box center [527, 64] width 74 height 14
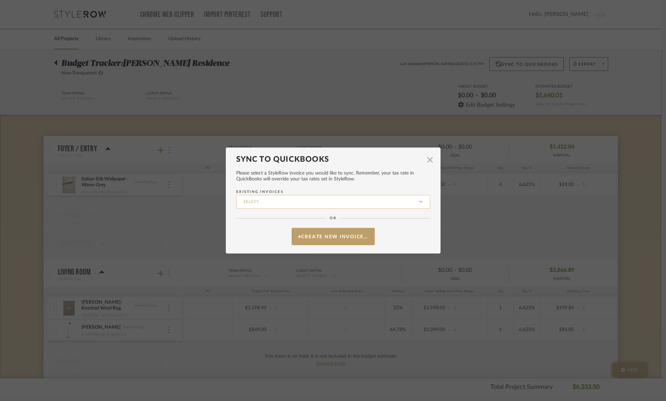
click at [292, 204] on input "Existing Invoices" at bounding box center [333, 202] width 194 height 14
click at [263, 237] on mat-dialog-content "Please select a StyleRow invoice you would like to sync. Remember, your tax rat…" at bounding box center [333, 204] width 194 height 81
click at [304, 237] on button "Create New Invoice…" at bounding box center [333, 236] width 83 height 17
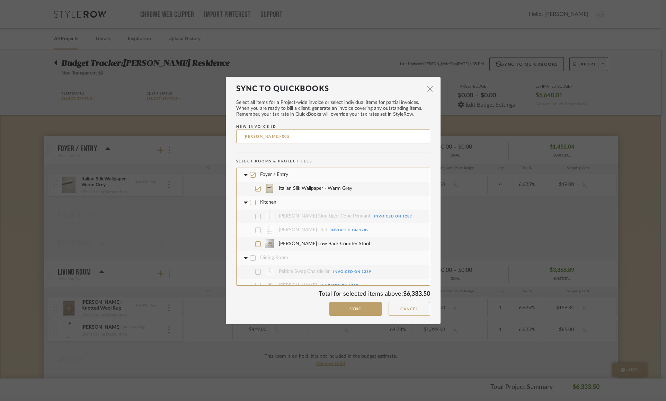
click at [261, 137] on input "[PERSON_NAME]-005" at bounding box center [333, 137] width 194 height 14
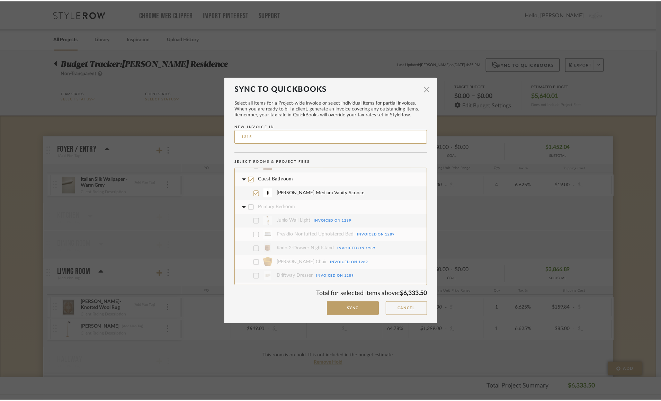
scroll to position [318, 0]
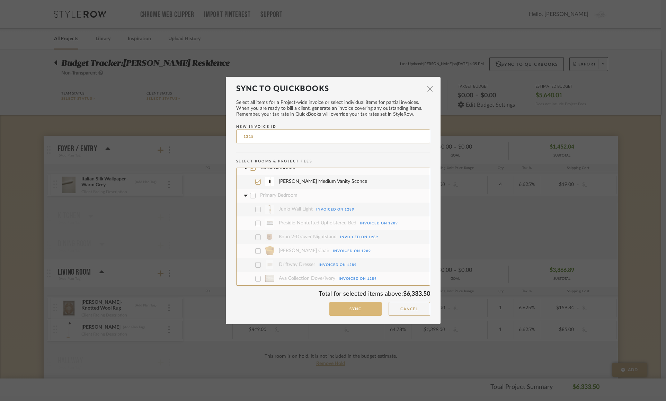
type input "1315"
click at [349, 313] on button "Sync" at bounding box center [356, 309] width 52 height 14
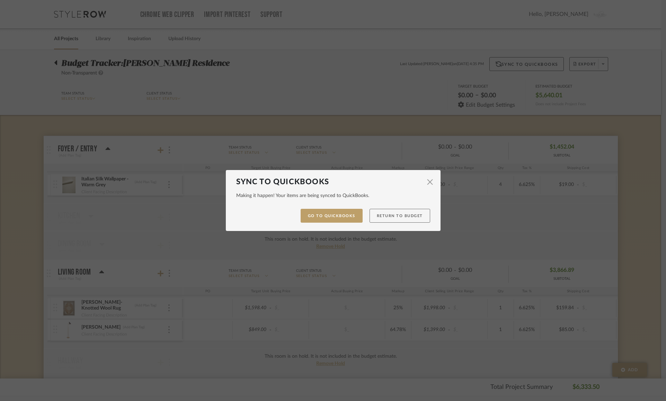
click at [376, 217] on button "Return to Budget" at bounding box center [400, 216] width 61 height 14
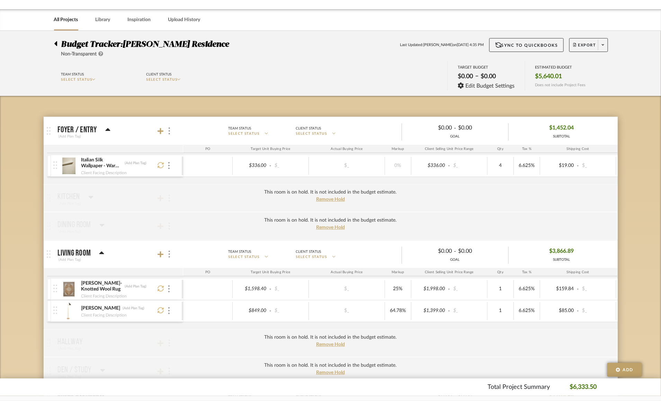
scroll to position [20, 0]
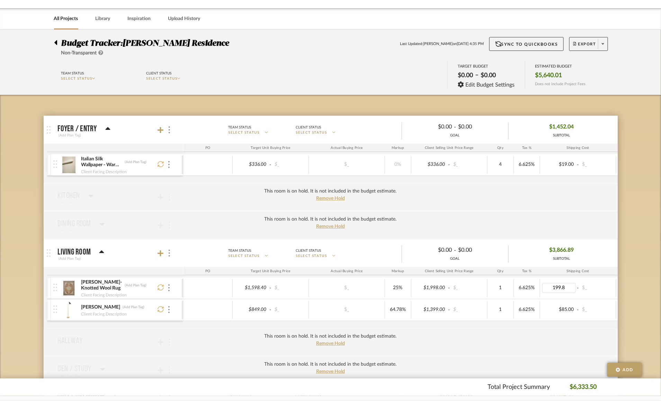
type input "199.80"
click at [637, 264] on div "Budget Tracker: [PERSON_NAME] Residence Non-Transparent Last Updated: [PERSON_N…" at bounding box center [330, 394] width 661 height 729
